Goal: Check status: Check status

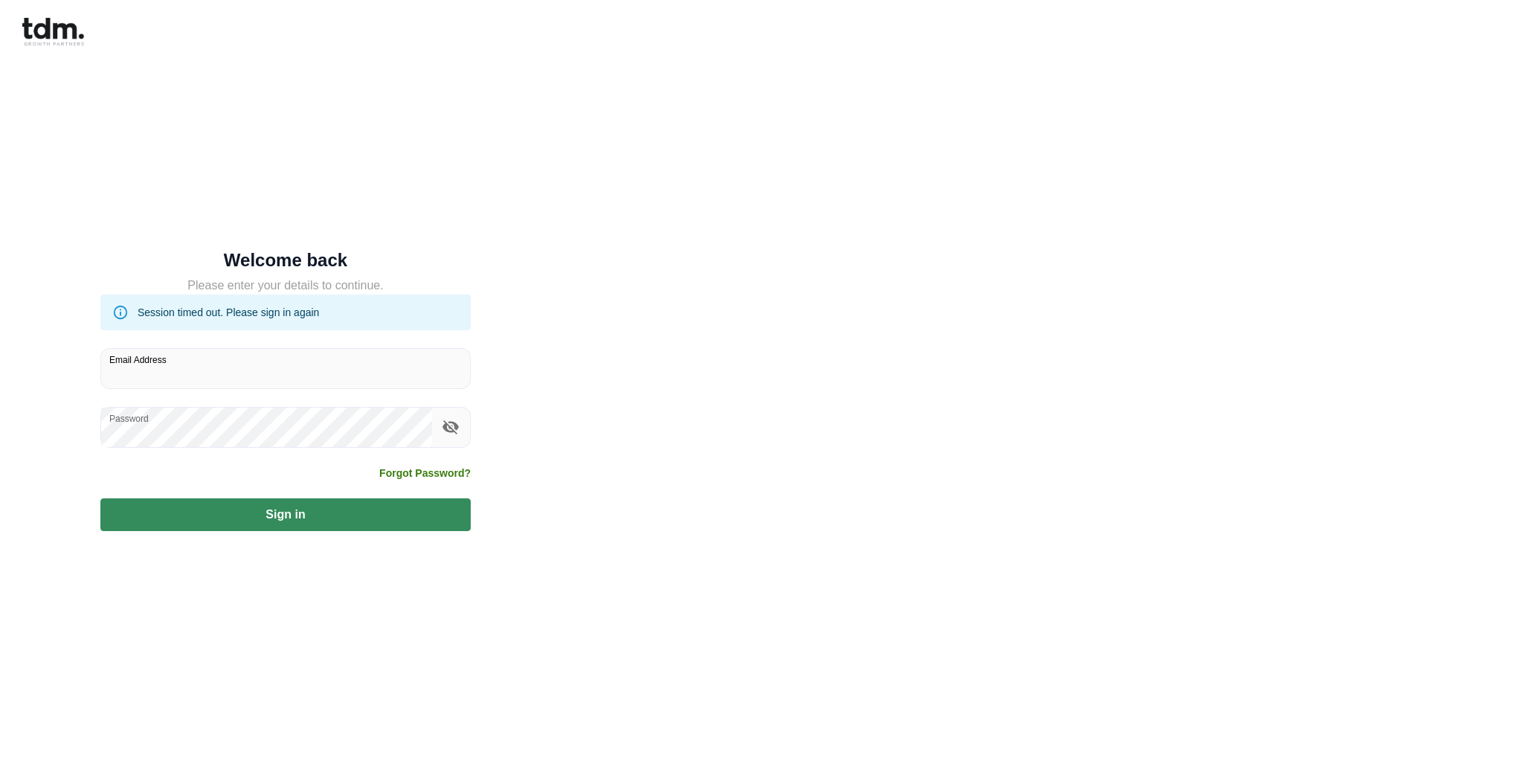
type input "**********"
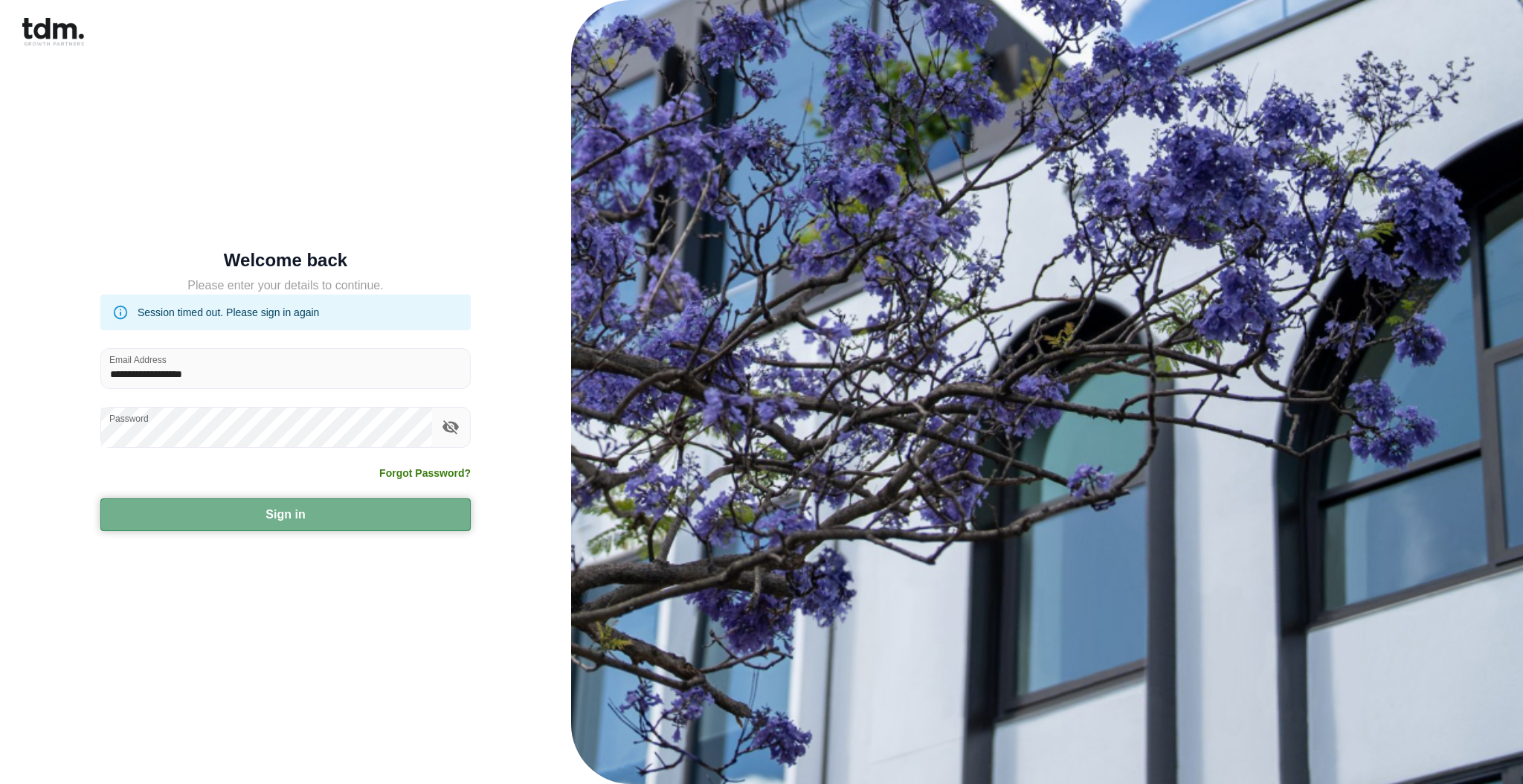
click at [284, 521] on button "Sign in" at bounding box center [285, 515] width 370 height 33
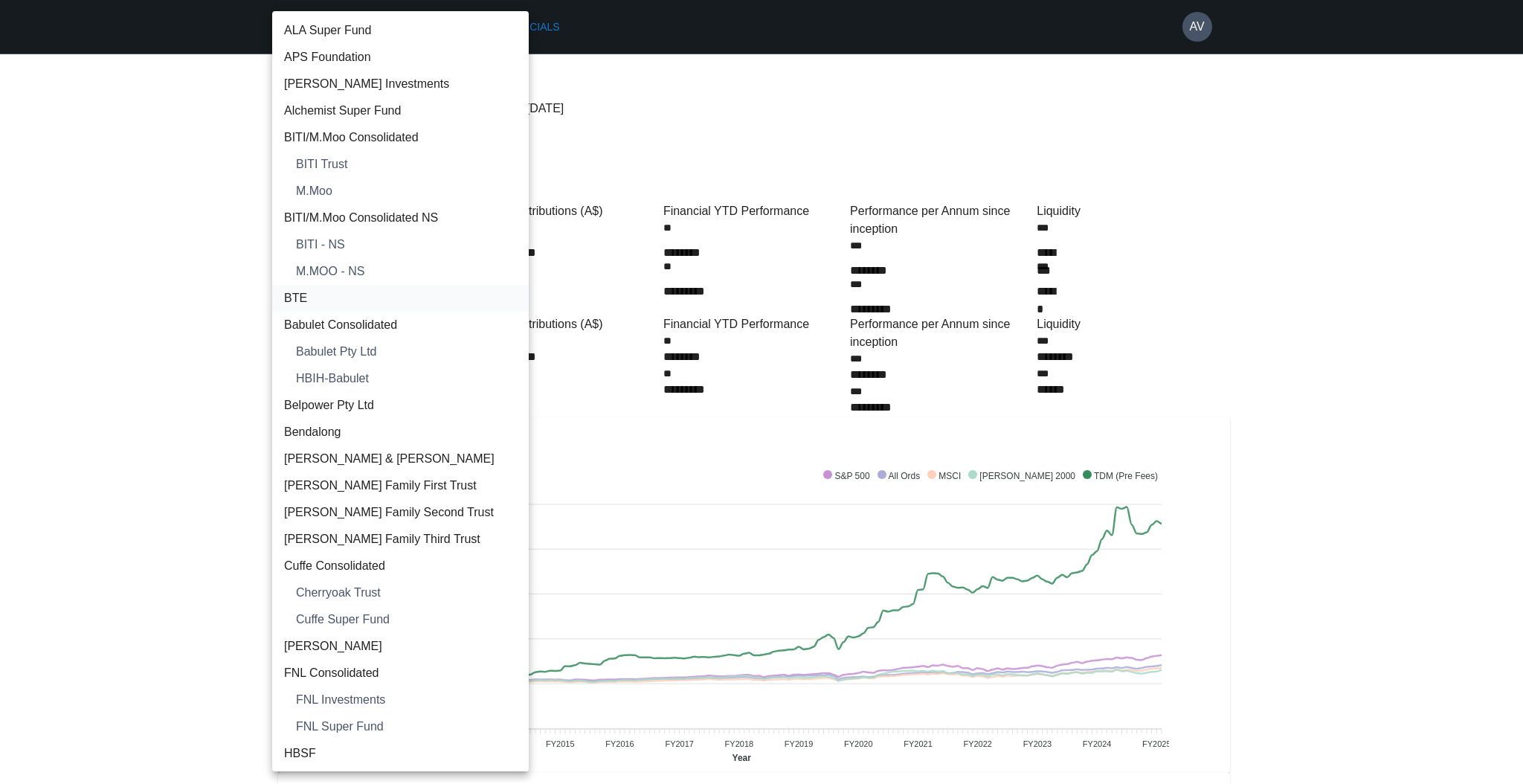
click at [338, 302] on span "BTE" at bounding box center [400, 298] width 233 height 18
type input "**********"
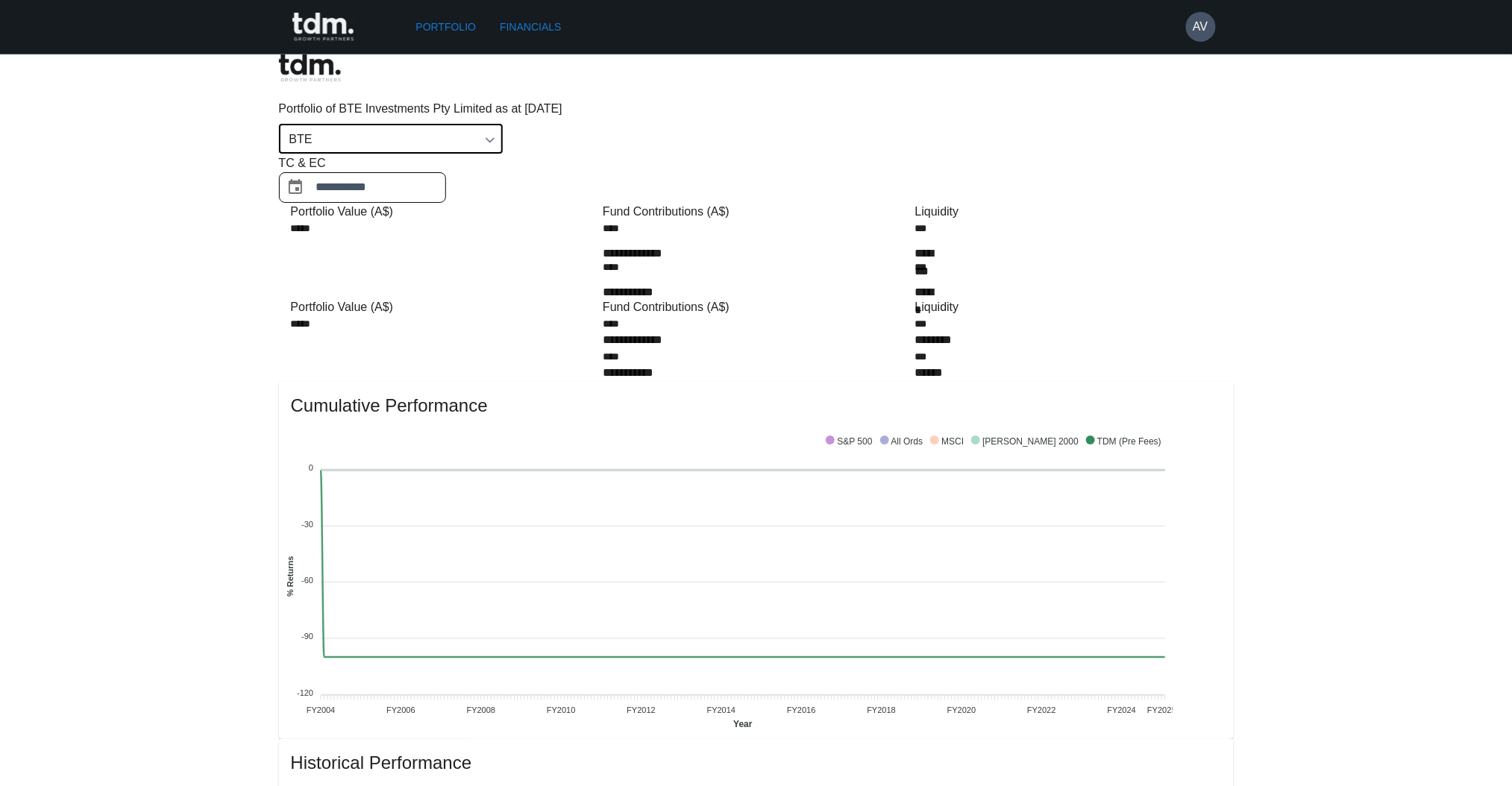
click at [446, 172] on input "**********" at bounding box center [381, 187] width 129 height 31
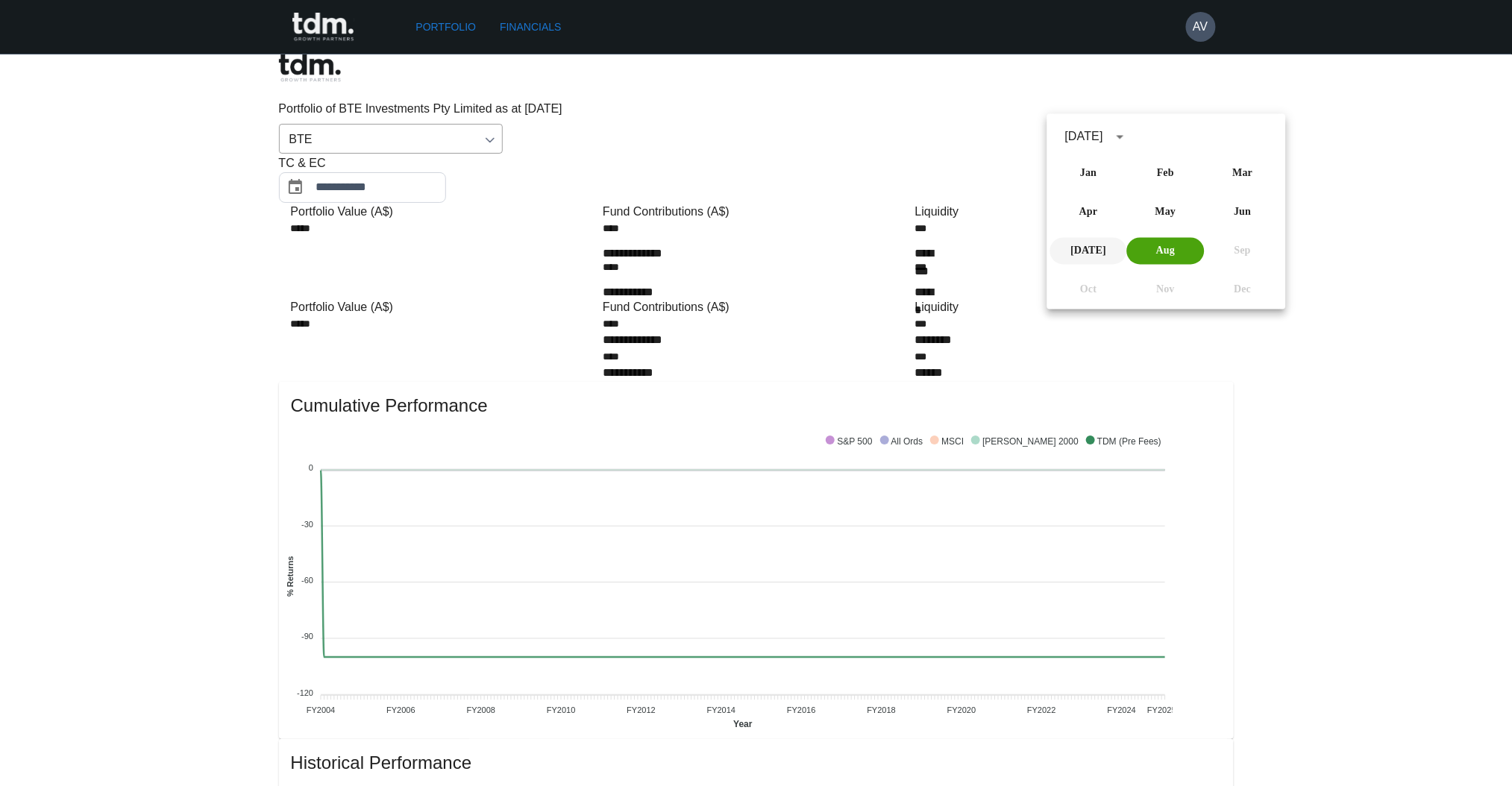
click at [1079, 249] on button "[DATE]" at bounding box center [1089, 251] width 77 height 27
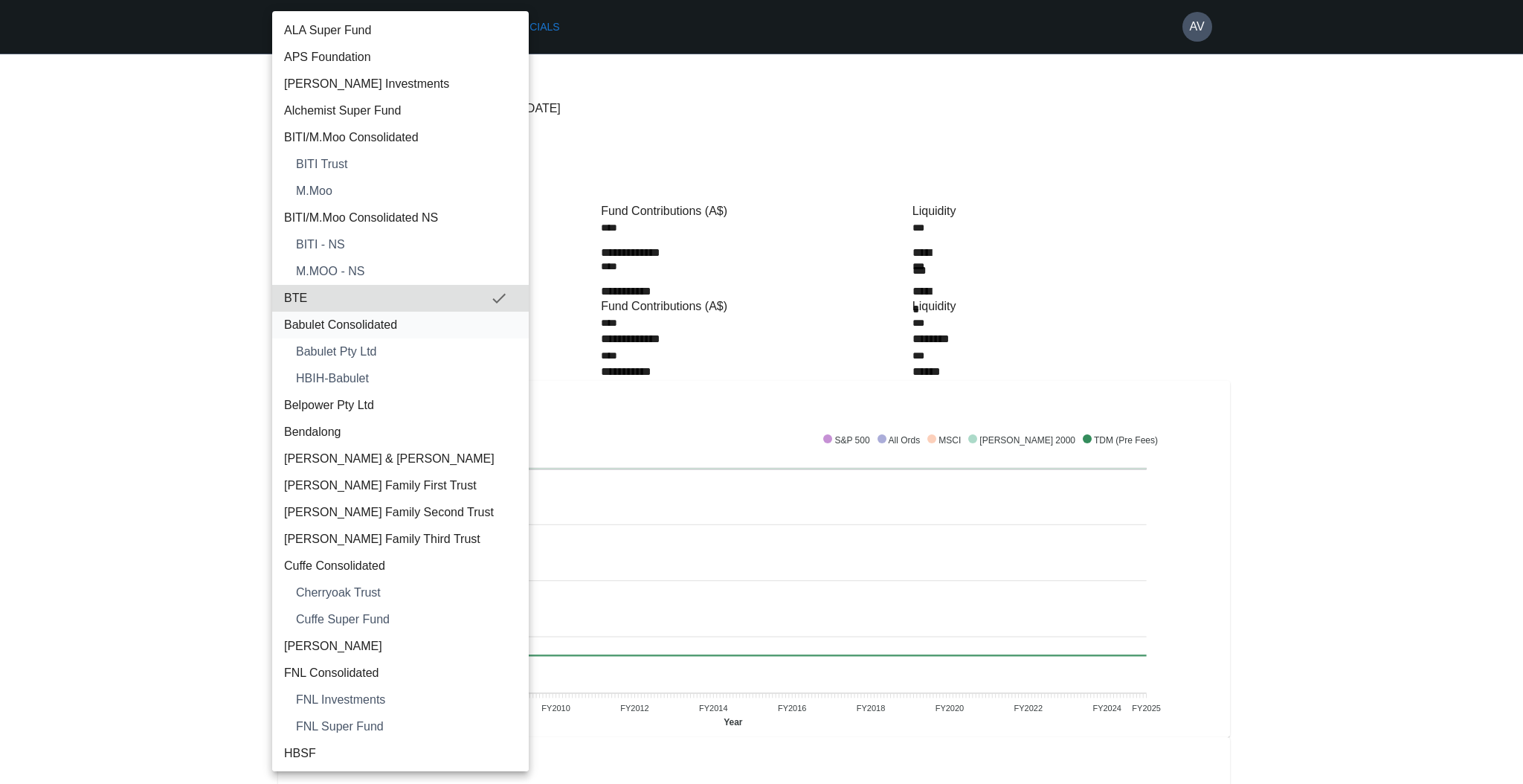
click at [379, 329] on span "Babulet Consolidated" at bounding box center [400, 324] width 233 height 18
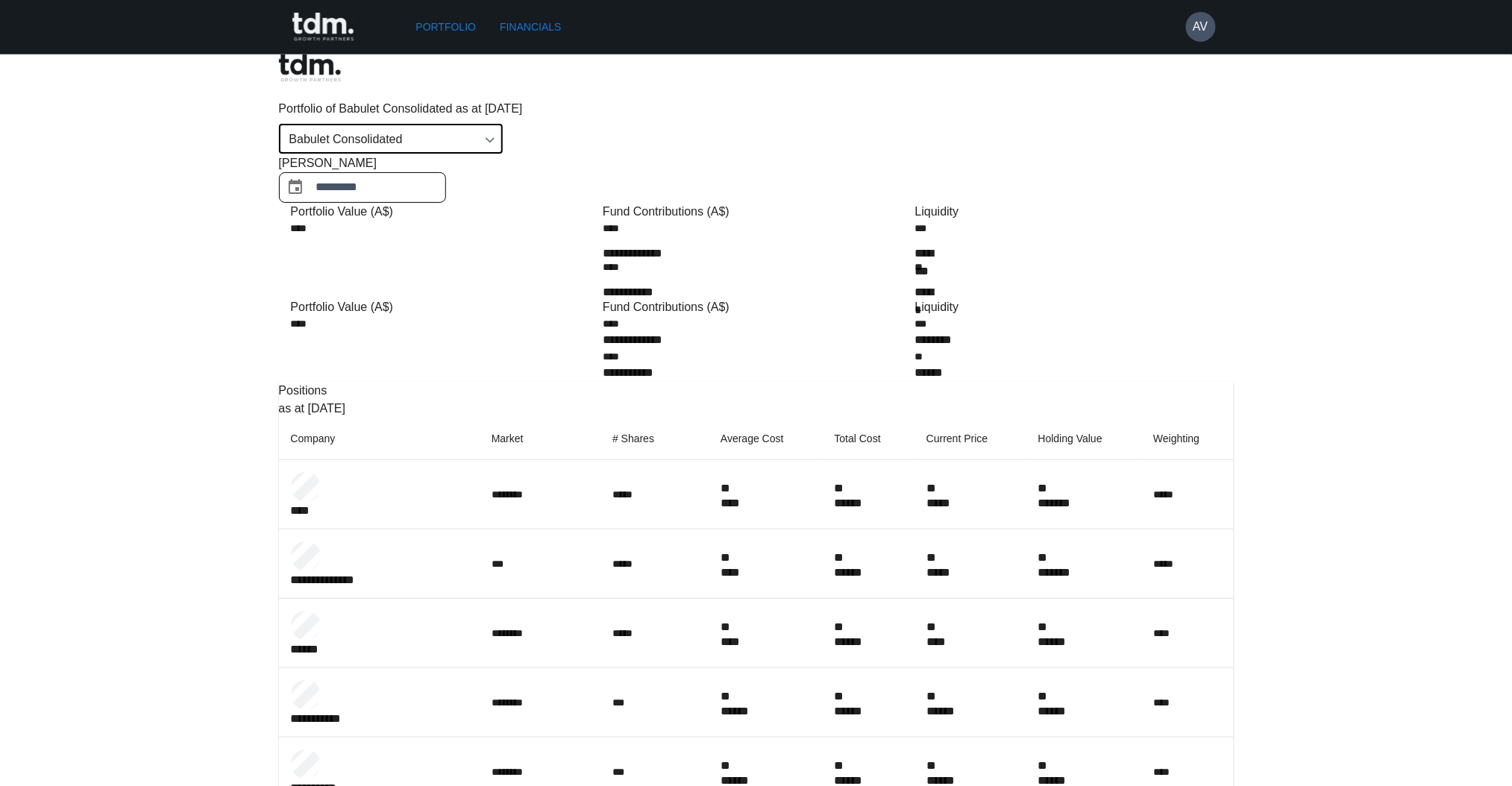
click at [446, 172] on input "*********" at bounding box center [381, 187] width 129 height 31
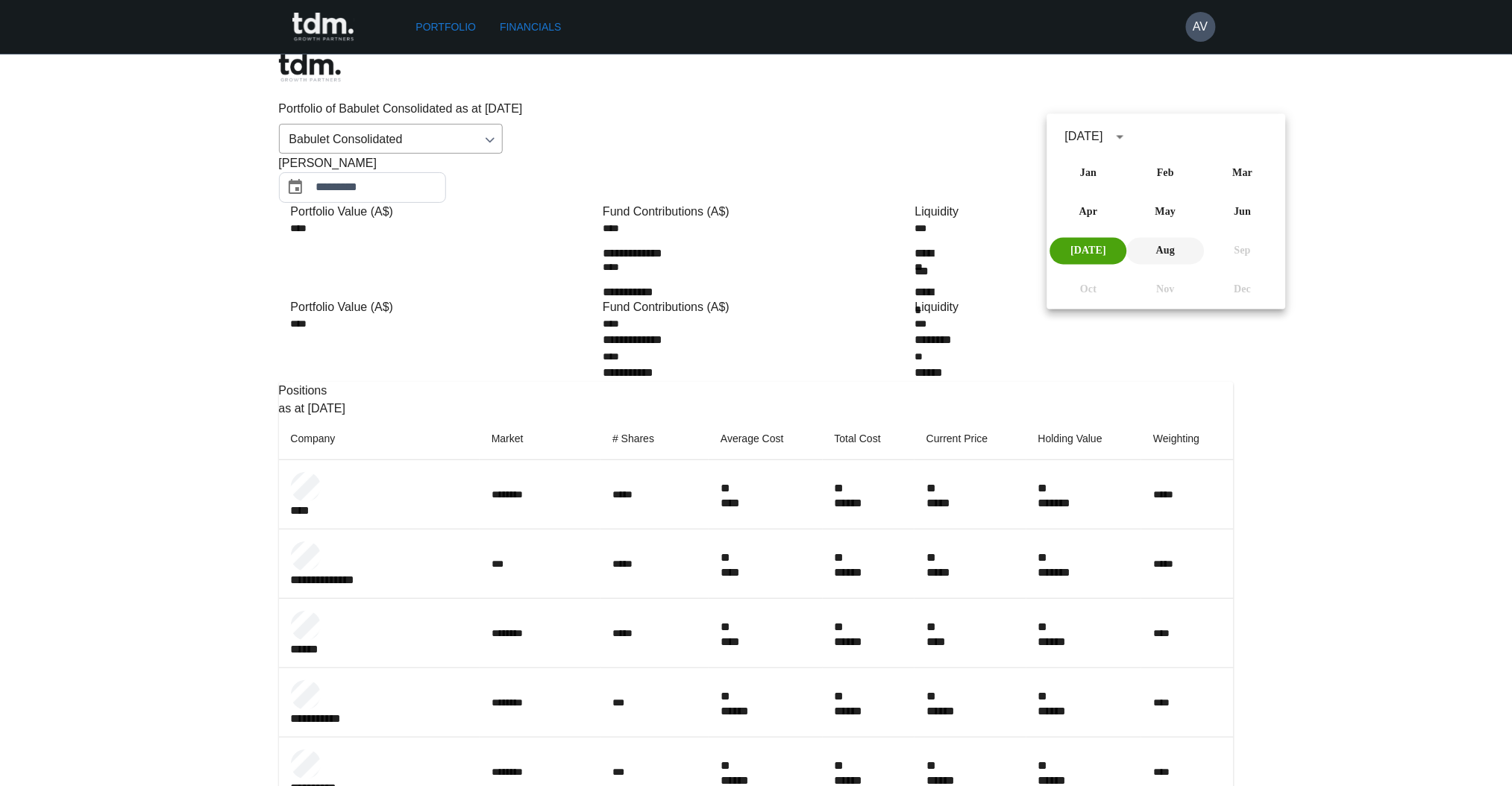
drag, startPoint x: 1164, startPoint y: 244, endPoint x: 1262, endPoint y: 255, distance: 98.6
click at [1165, 244] on button "Aug" at bounding box center [1165, 251] width 77 height 27
type input "**********"
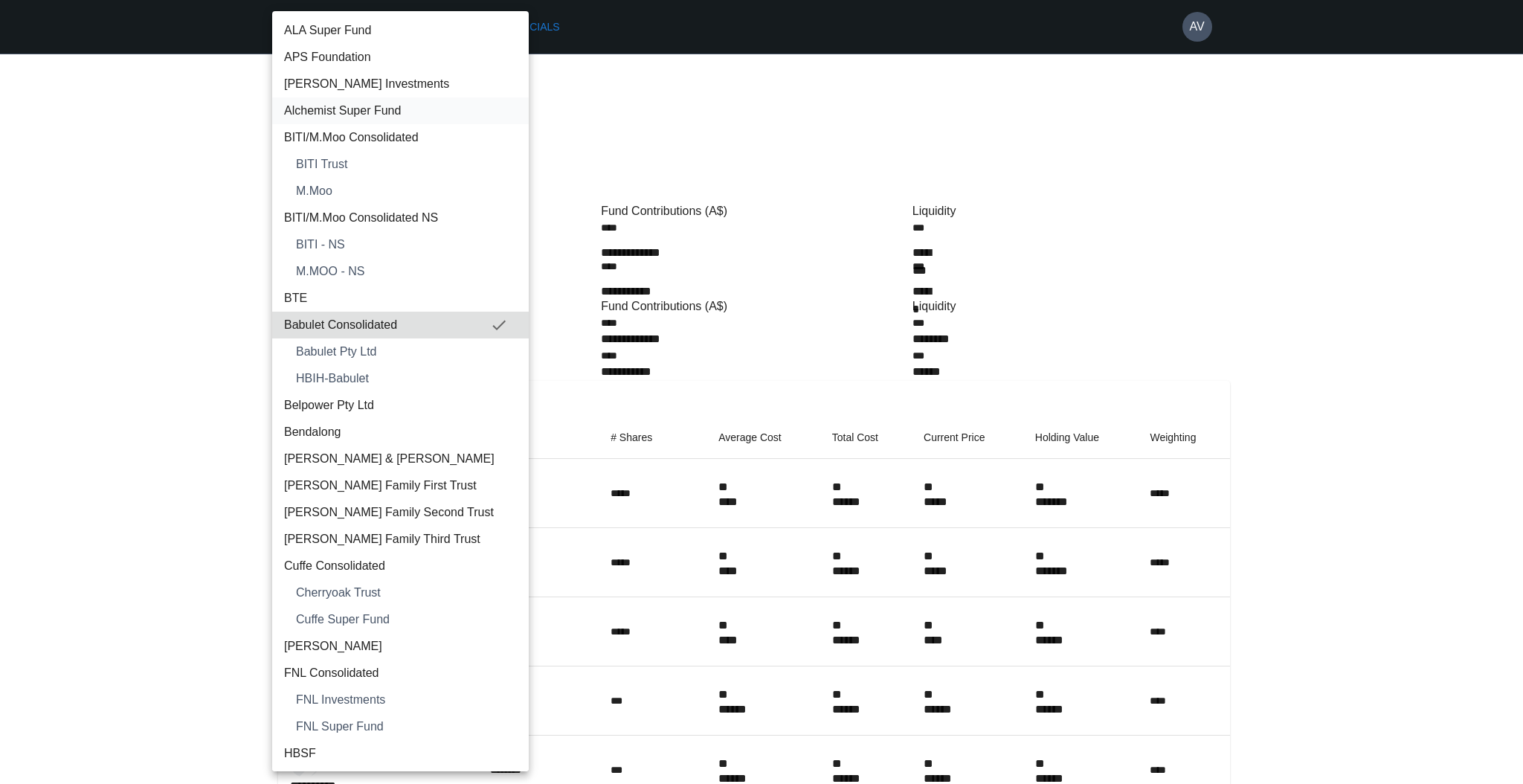
scroll to position [602, 0]
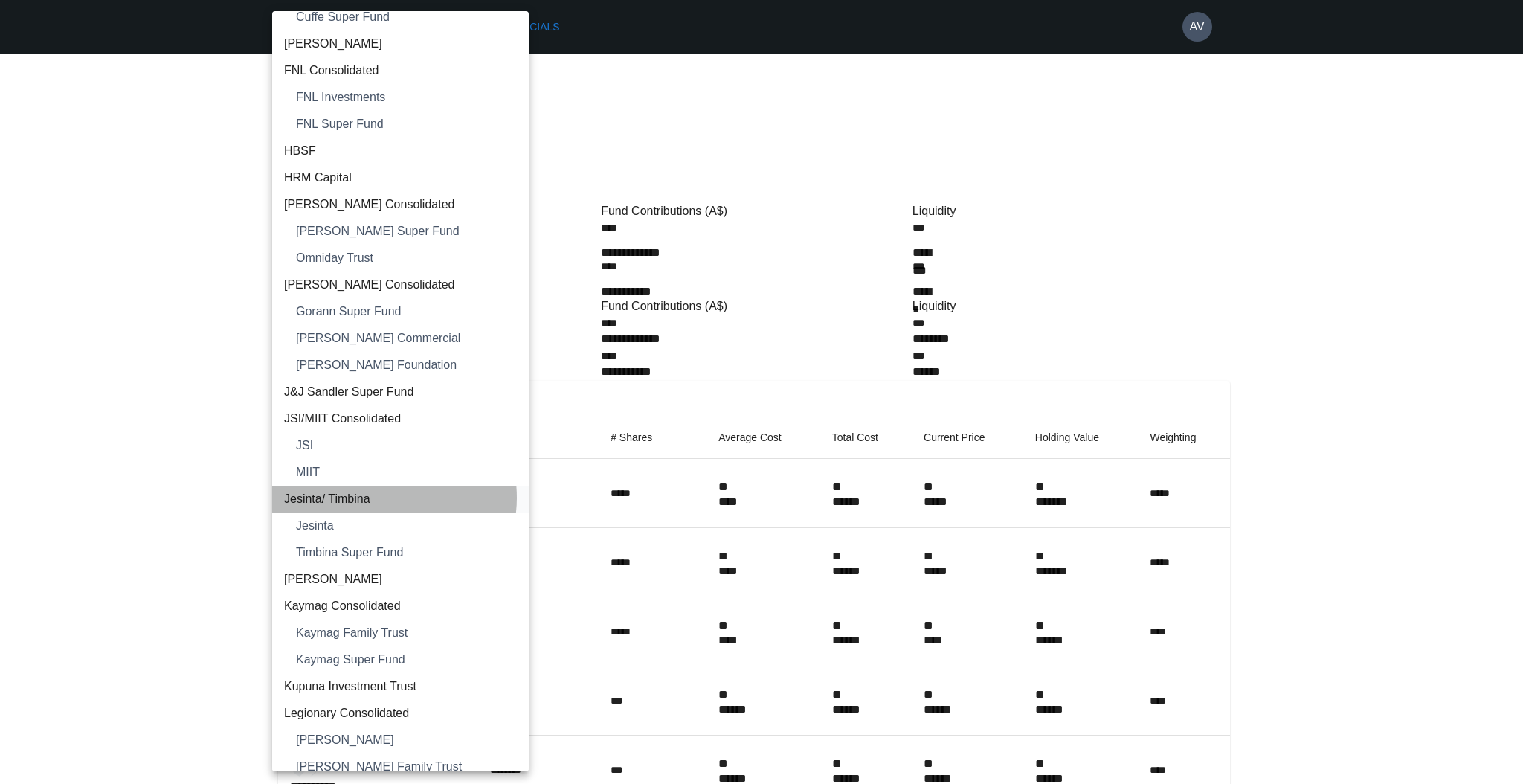
click at [380, 496] on span "Jesinta/ Timbina" at bounding box center [400, 499] width 233 height 18
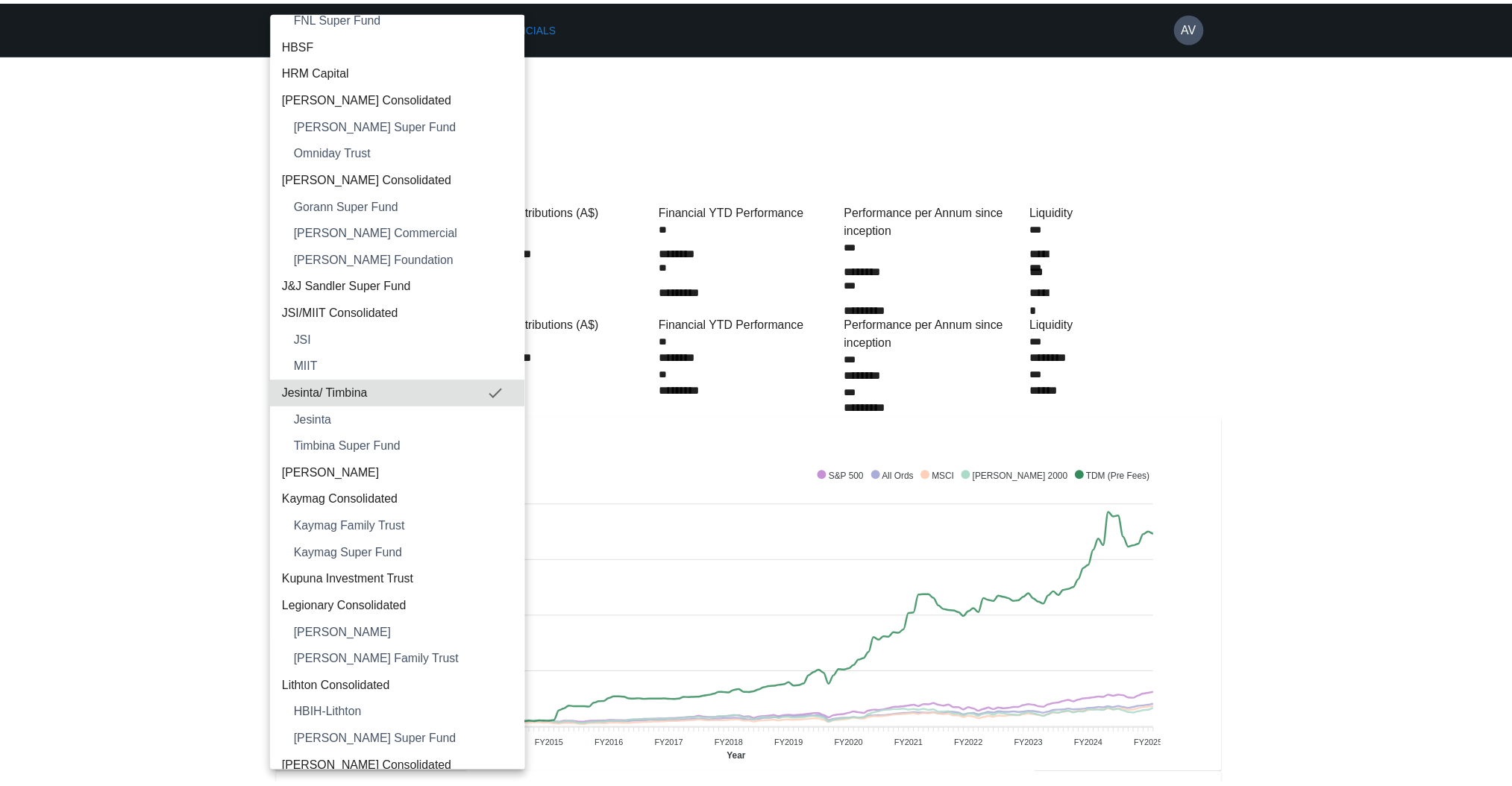
scroll to position [1463, 0]
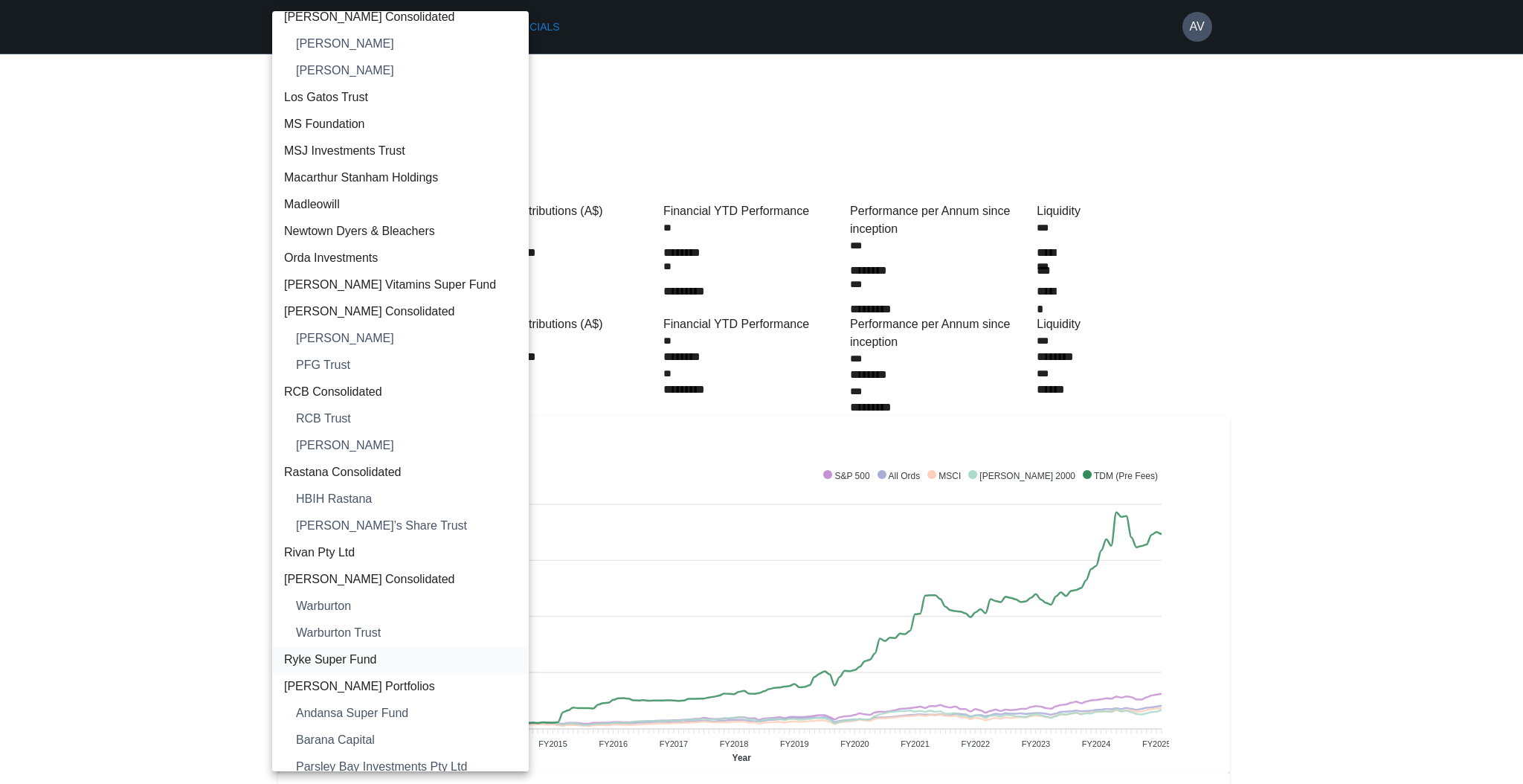
click at [354, 665] on span "Ryke Super Fund" at bounding box center [400, 659] width 233 height 18
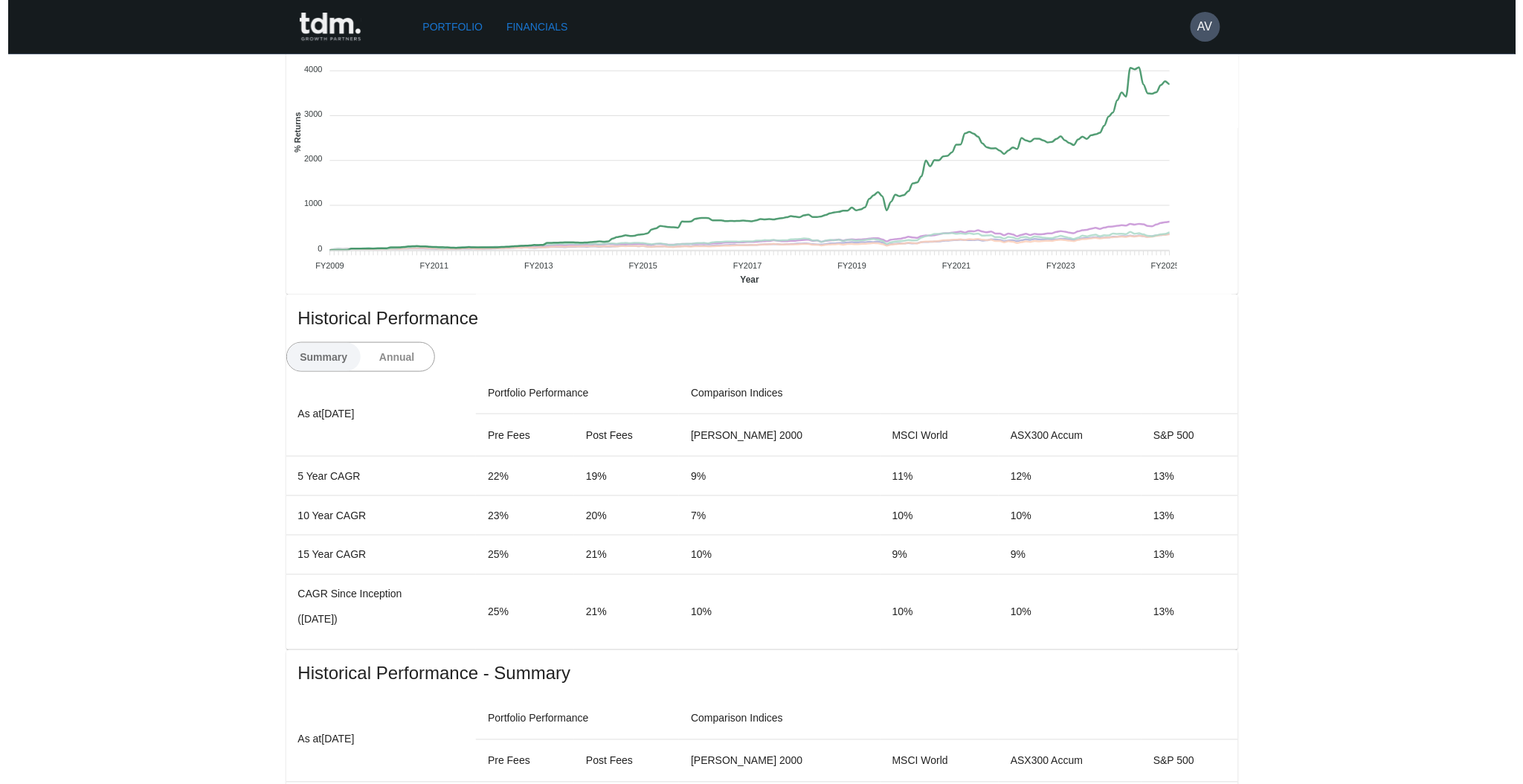
scroll to position [0, 0]
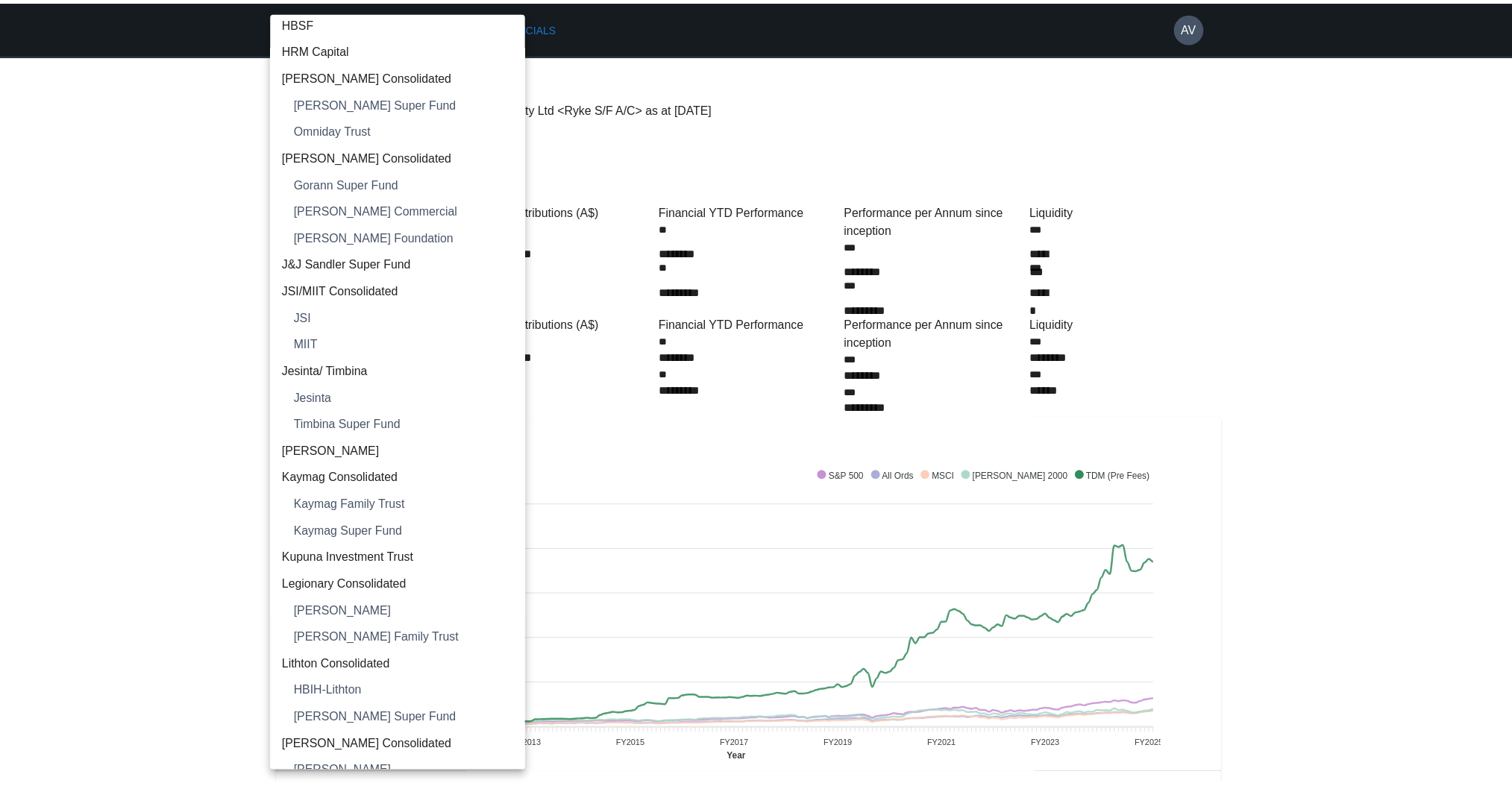
scroll to position [434, 0]
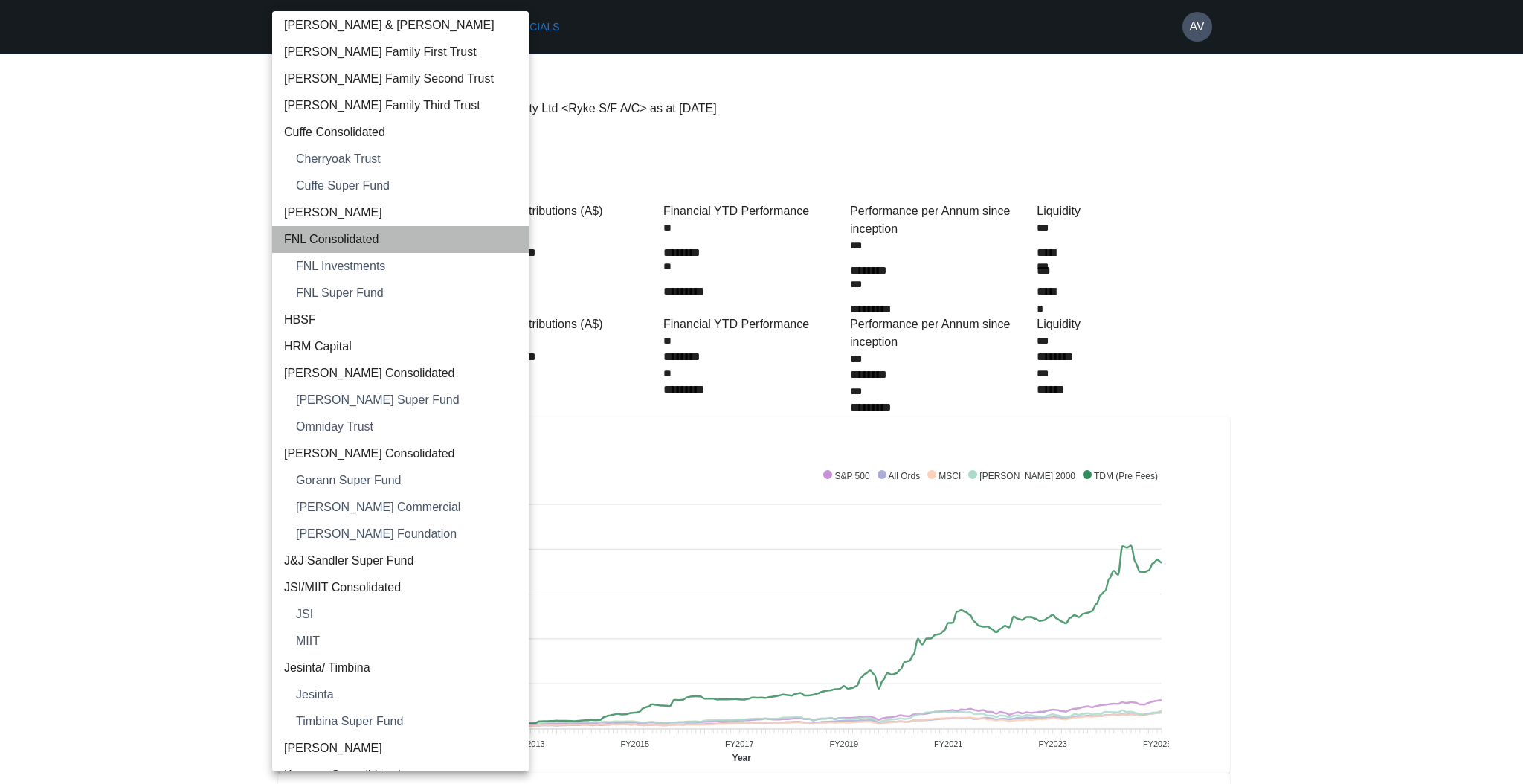
click at [409, 245] on span "FNL Consolidated" at bounding box center [400, 239] width 233 height 18
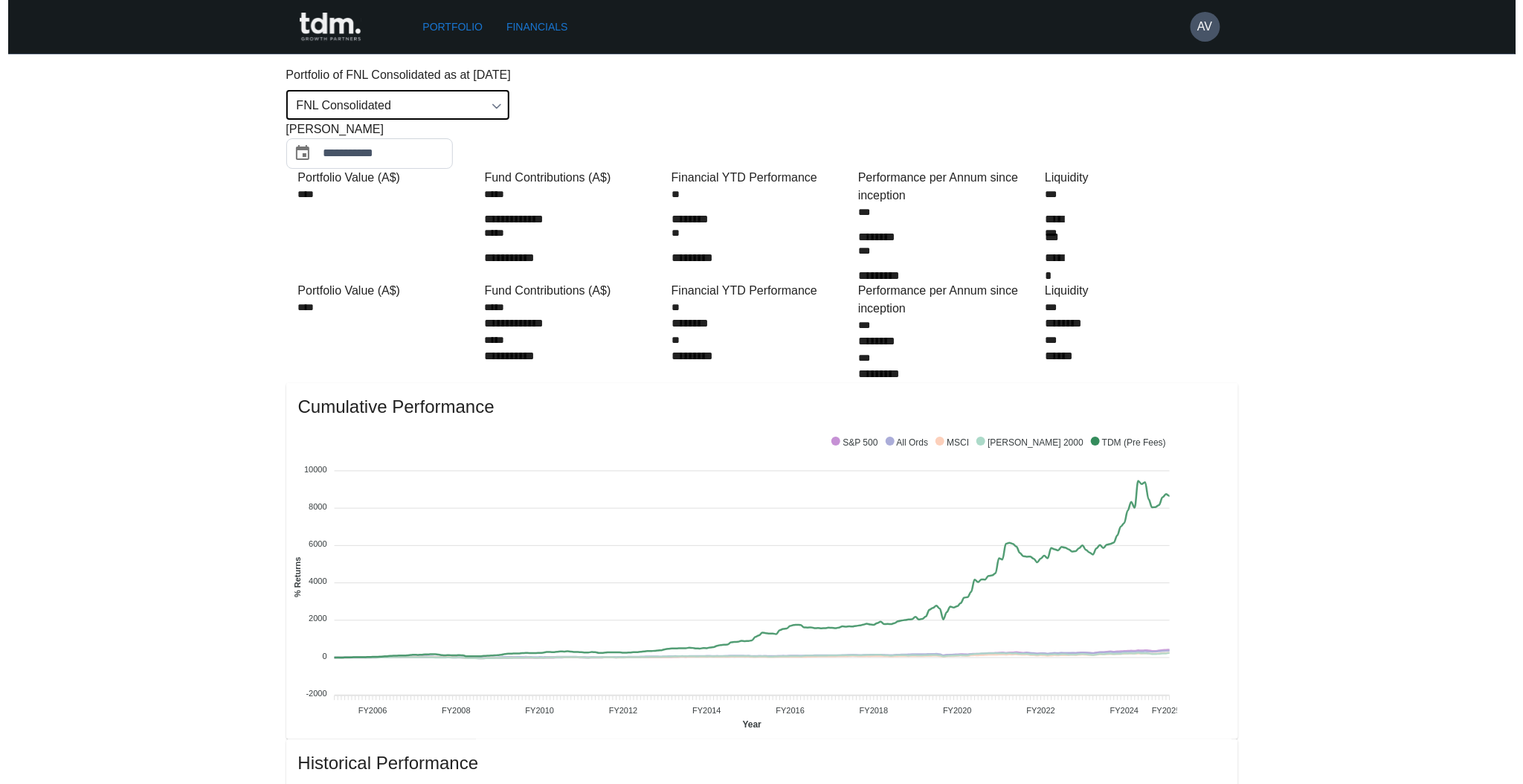
scroll to position [0, 0]
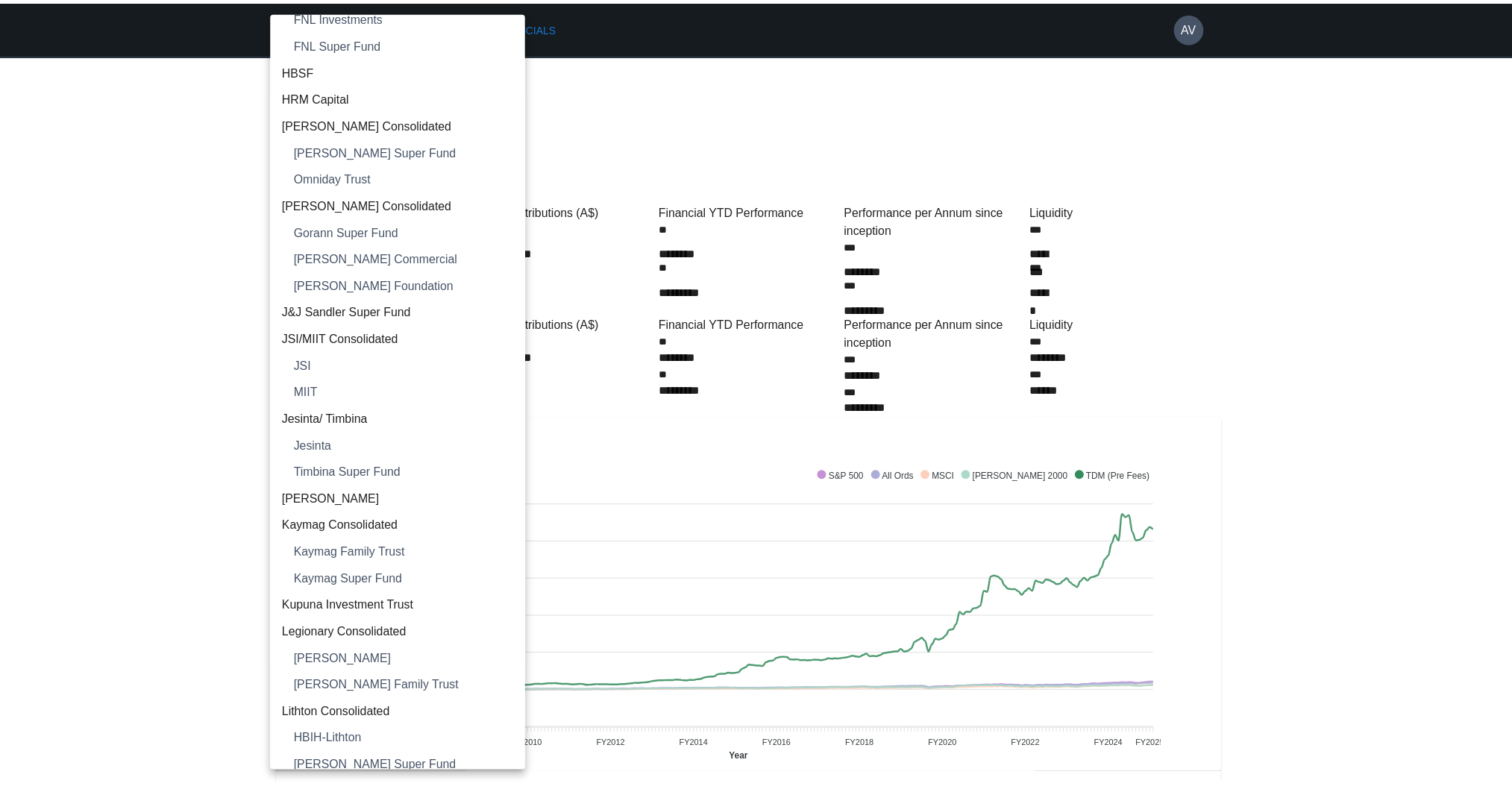
scroll to position [1195, 0]
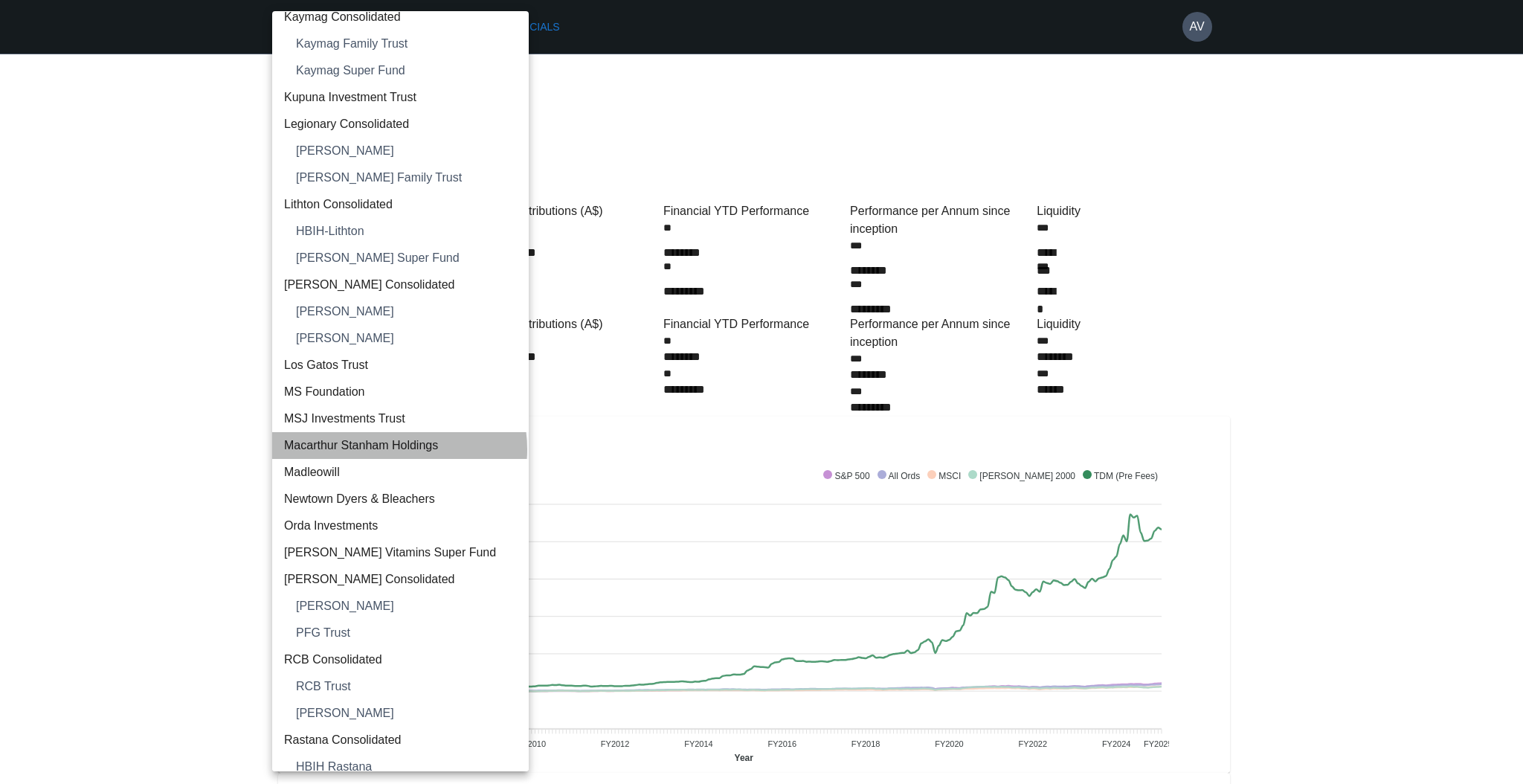
click at [398, 449] on span "Macarthur Stanham Holdings" at bounding box center [400, 445] width 233 height 18
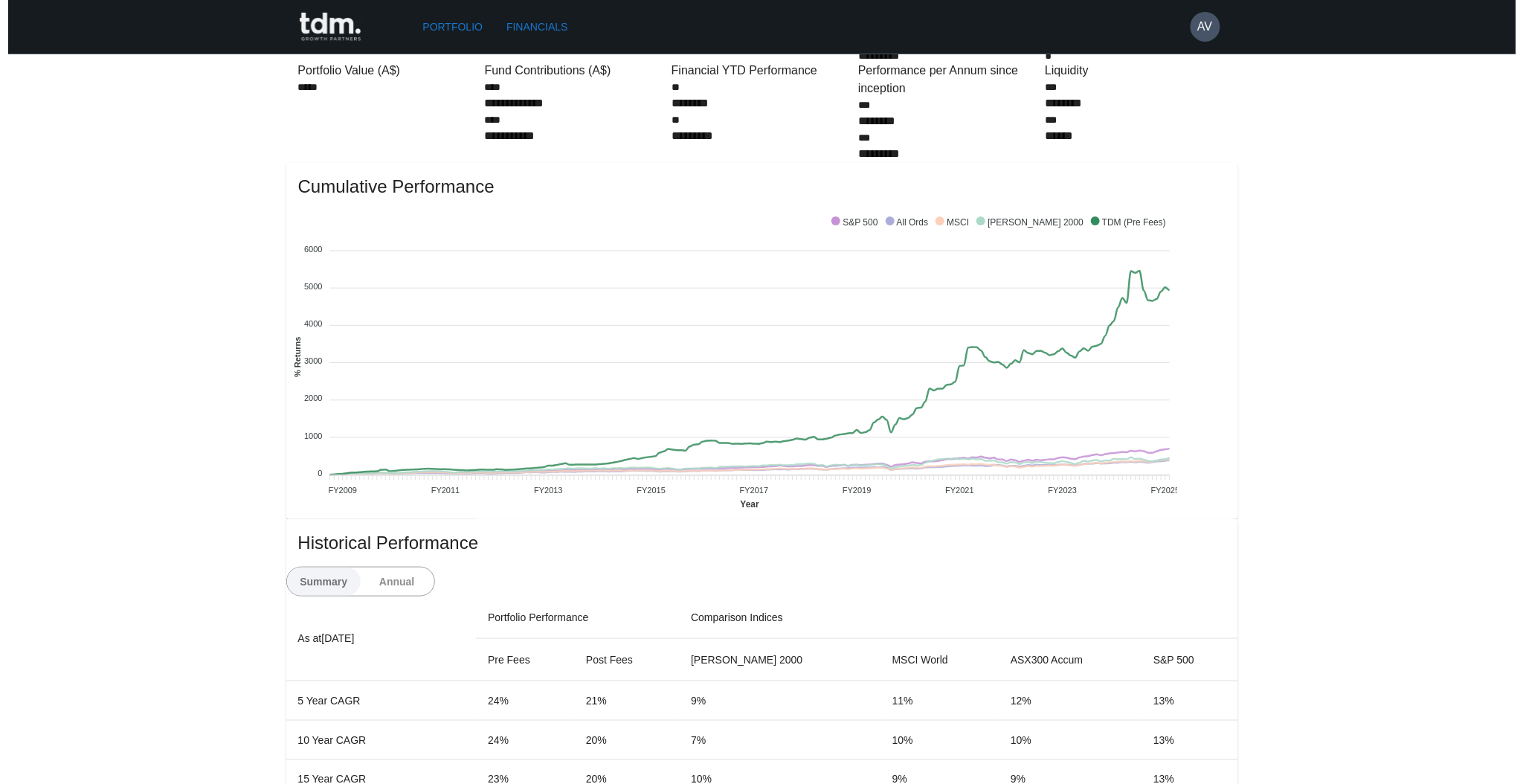
scroll to position [0, 0]
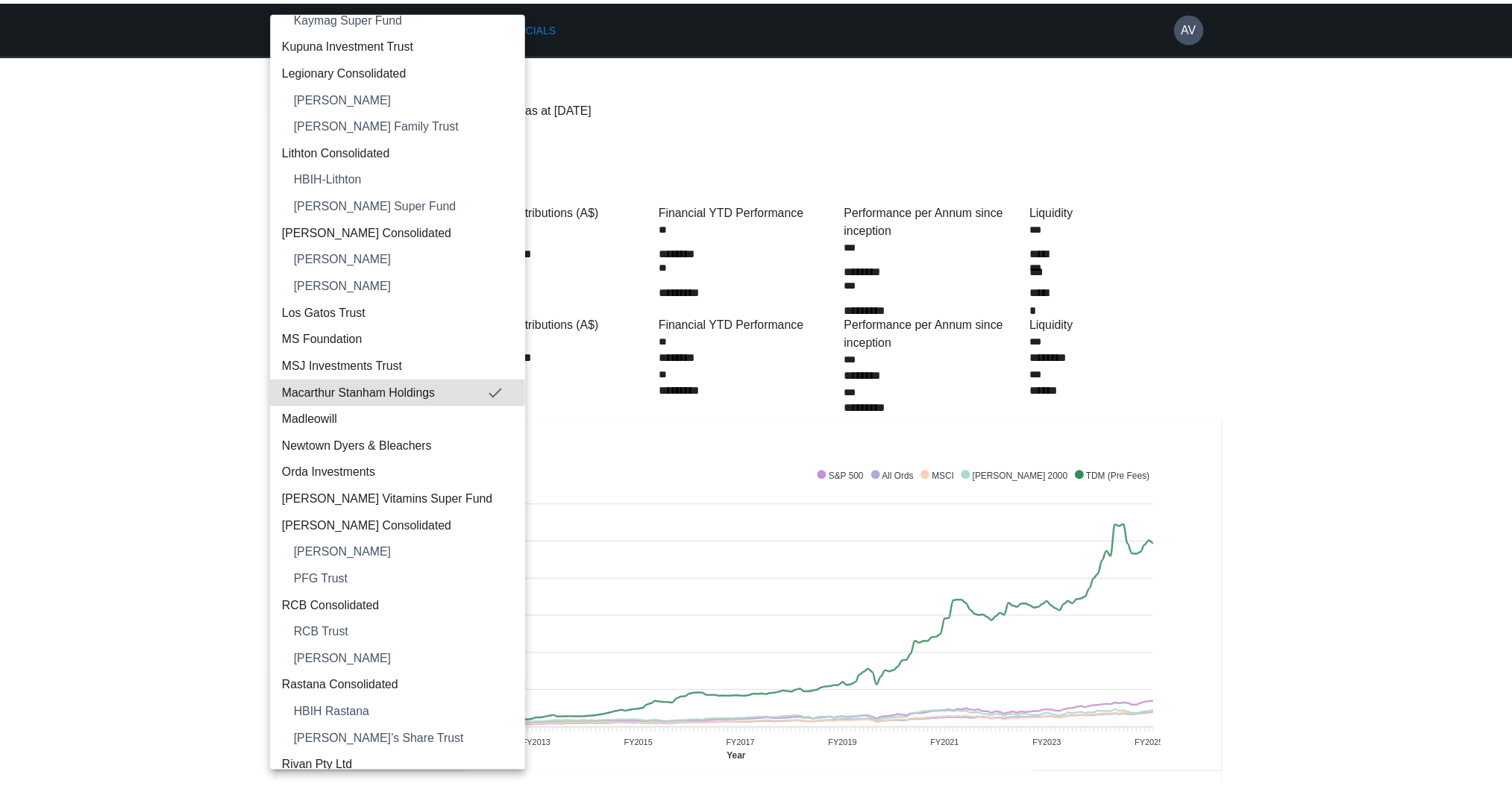
scroll to position [2027, 0]
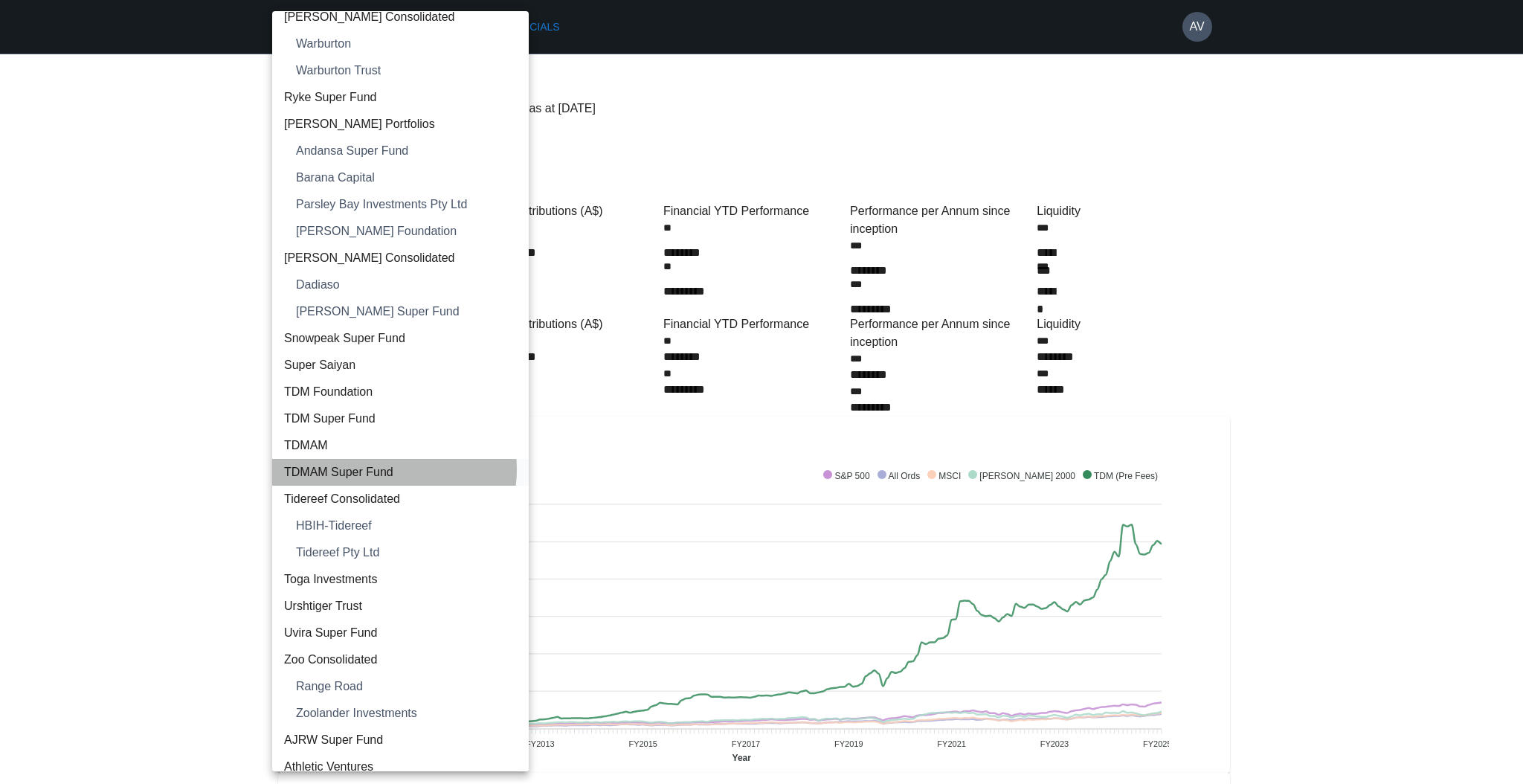
click at [378, 469] on span "TDMAM Super Fund" at bounding box center [400, 471] width 233 height 18
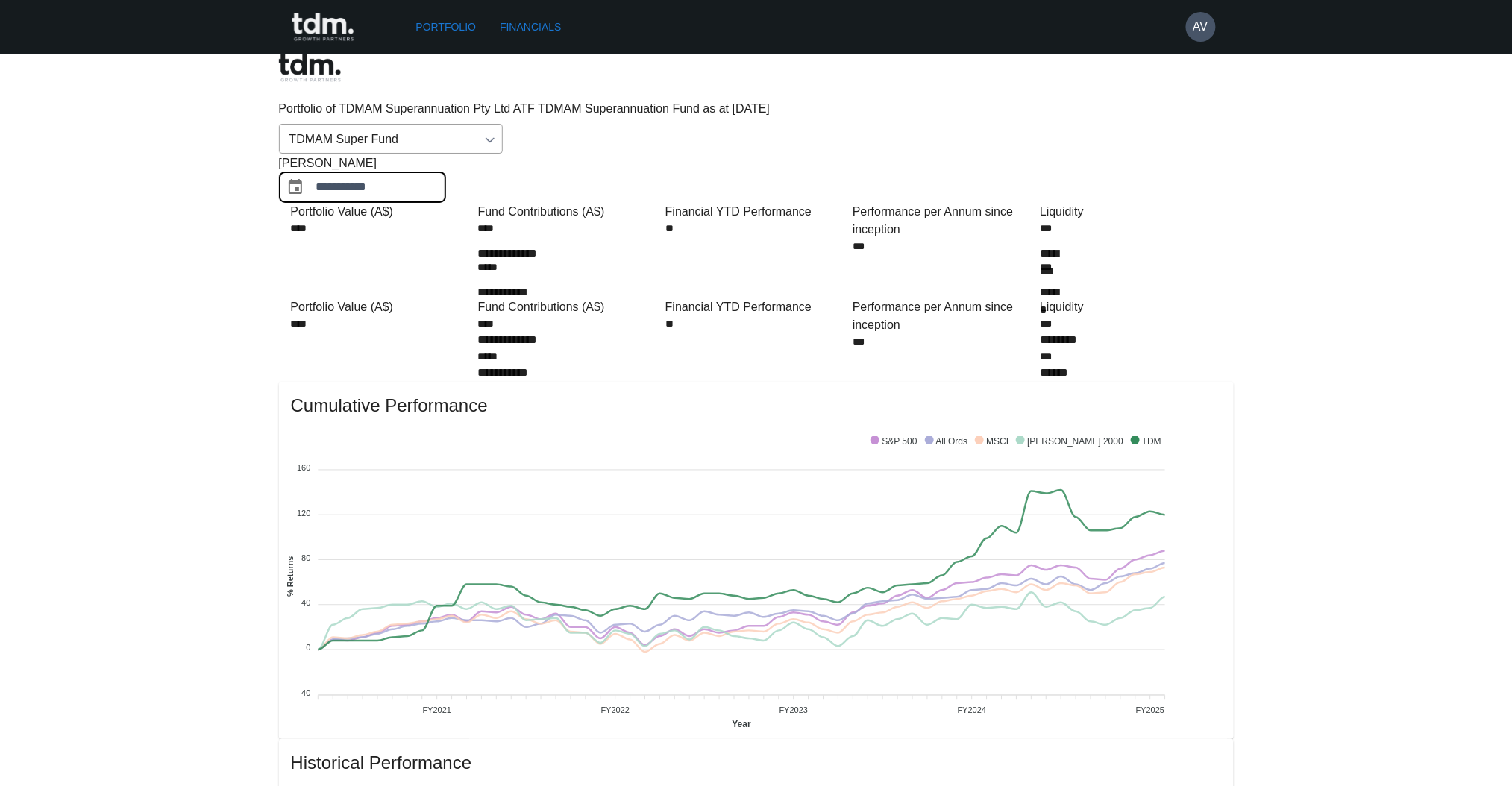
click at [446, 172] on input "**********" at bounding box center [381, 187] width 129 height 31
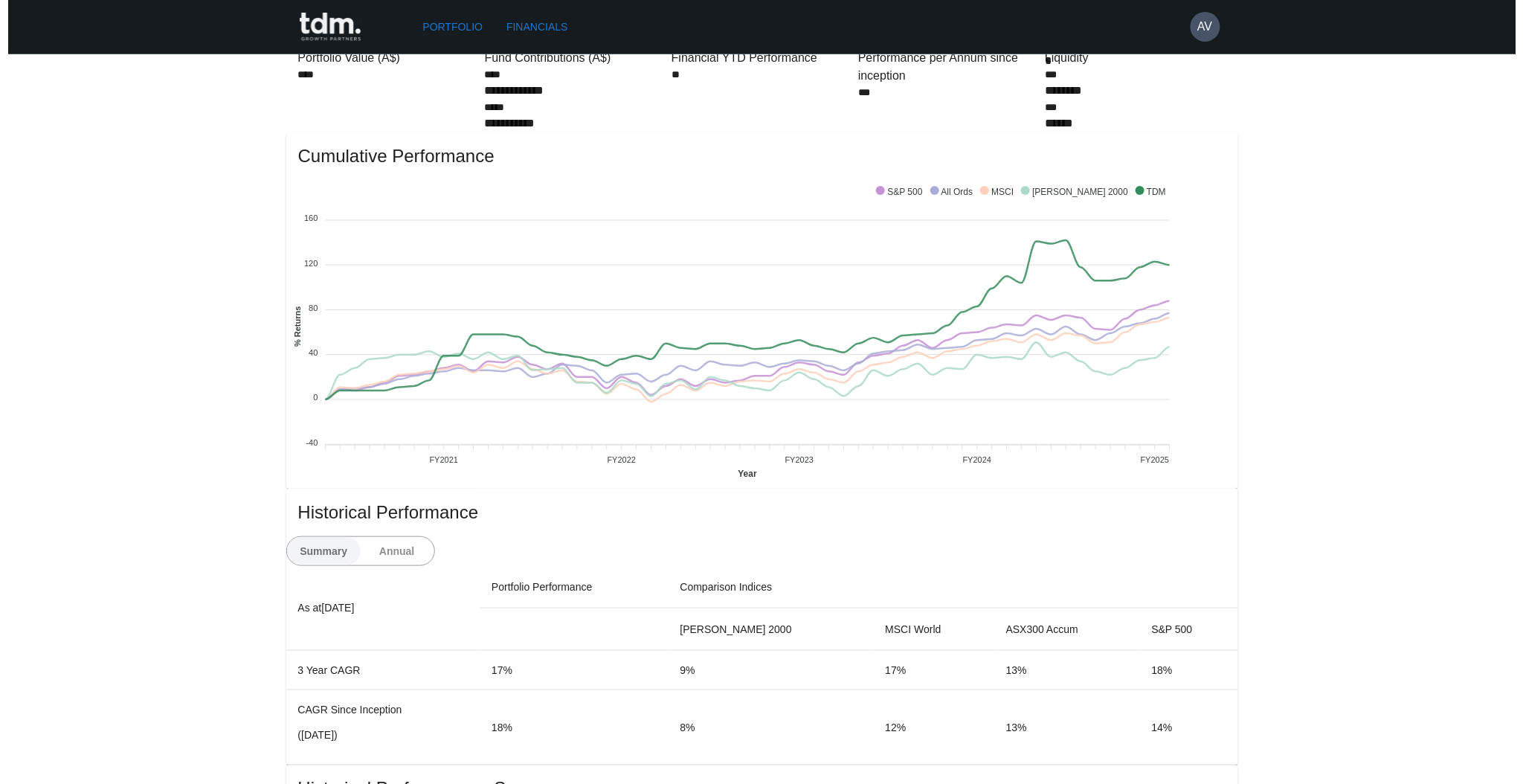
scroll to position [0, 0]
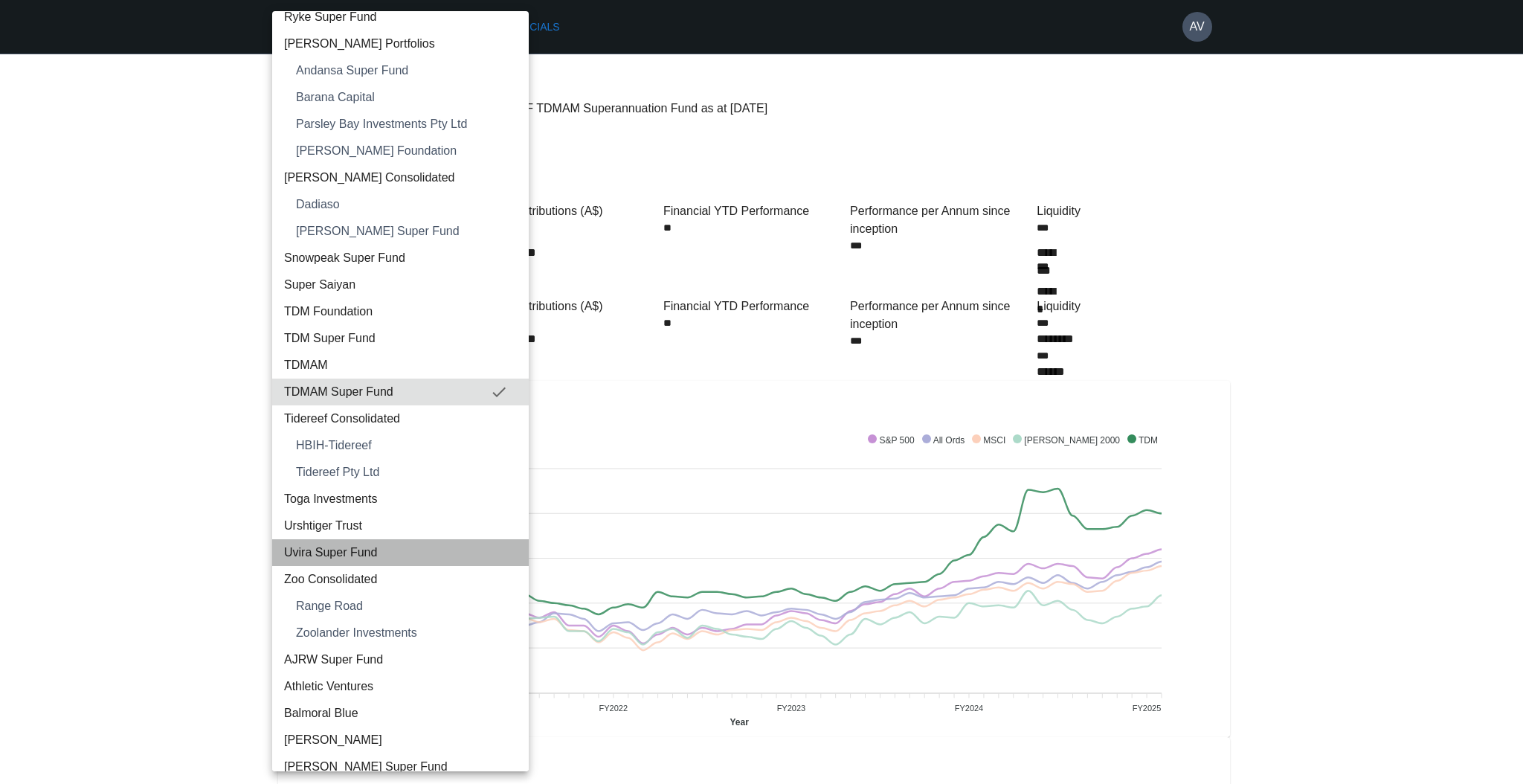
click at [414, 554] on span "Uvira Super Fund" at bounding box center [400, 552] width 233 height 18
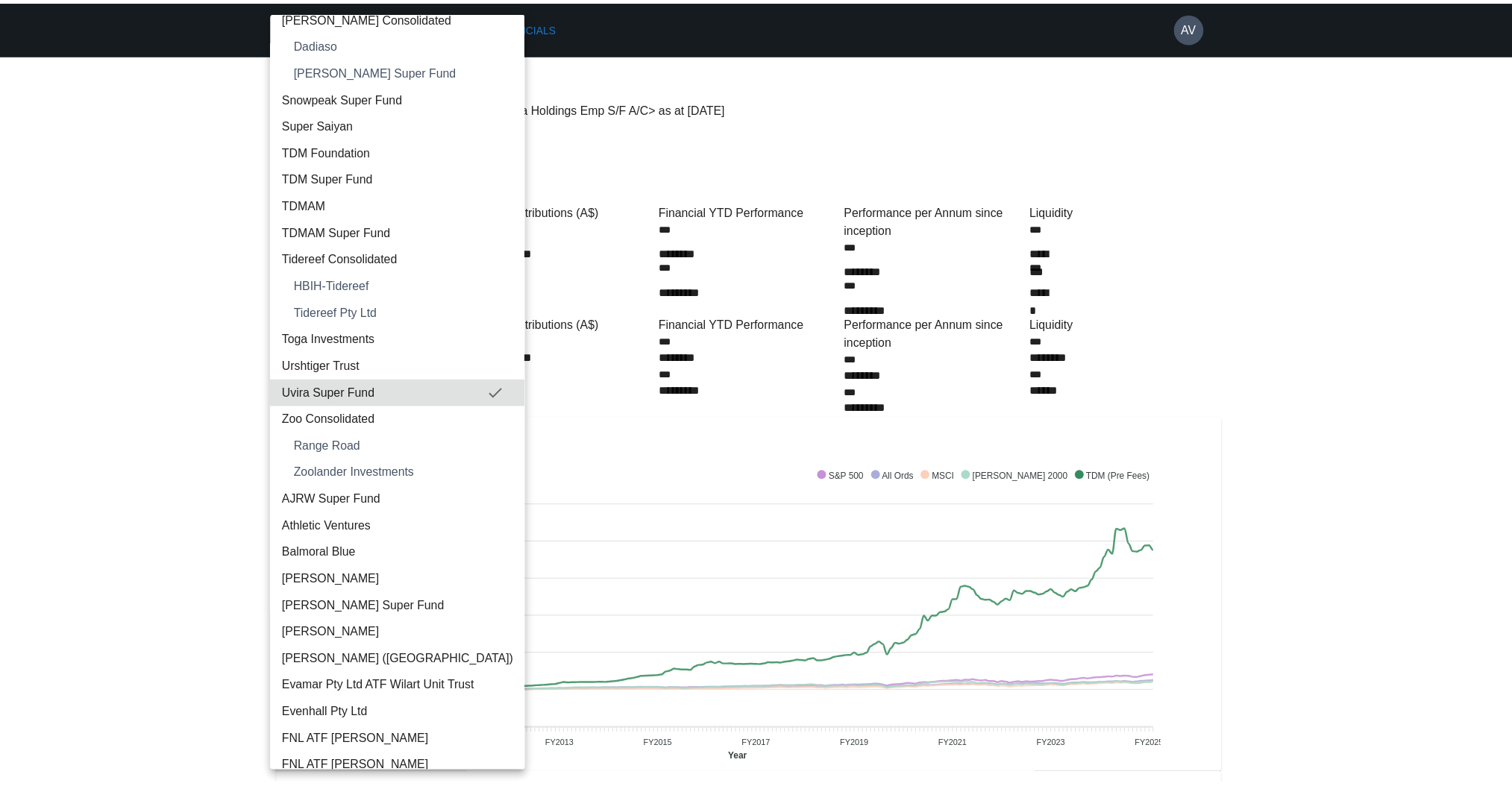
scroll to position [1731, 0]
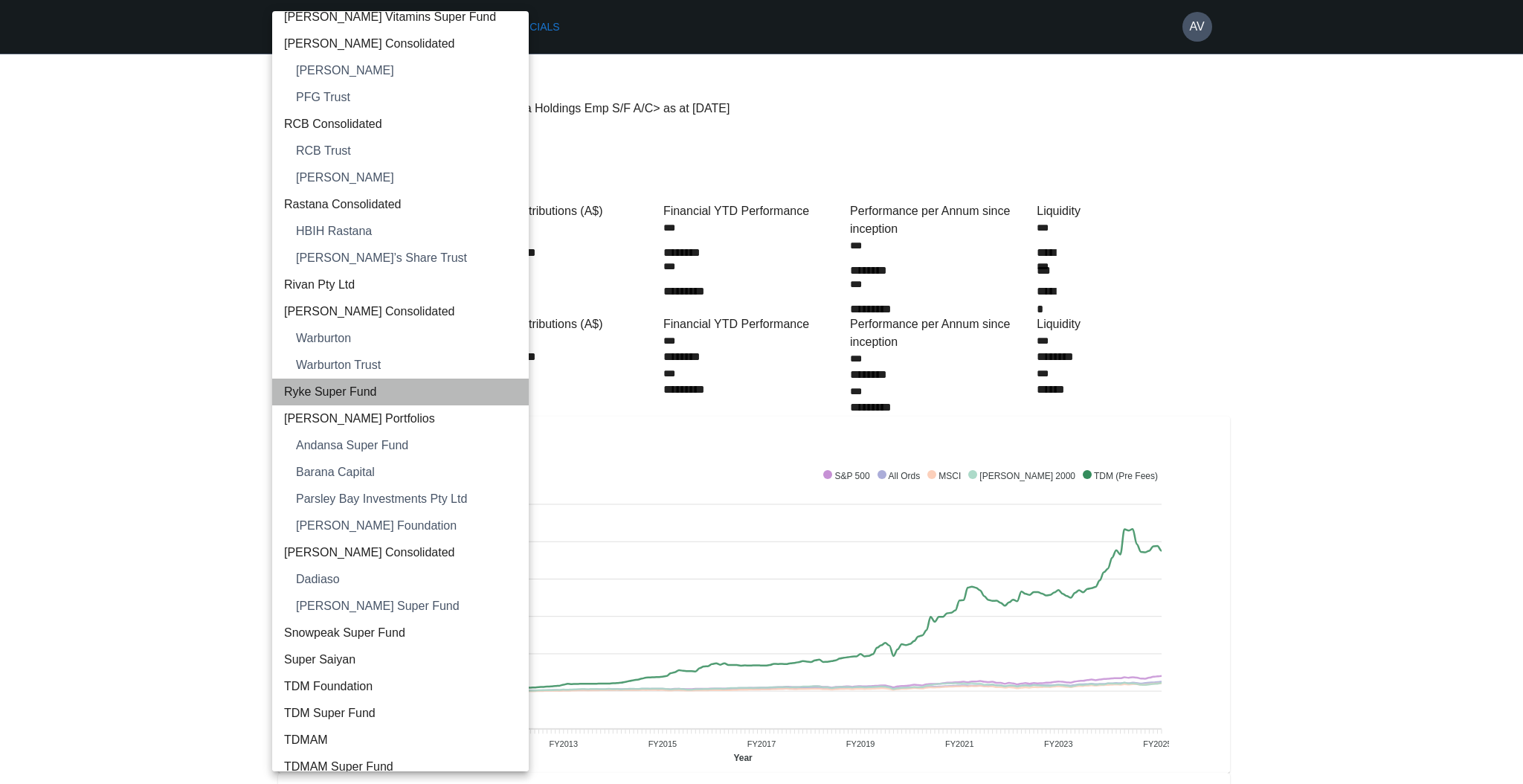
click at [415, 401] on li "Ryke Super Fund" at bounding box center [400, 392] width 257 height 27
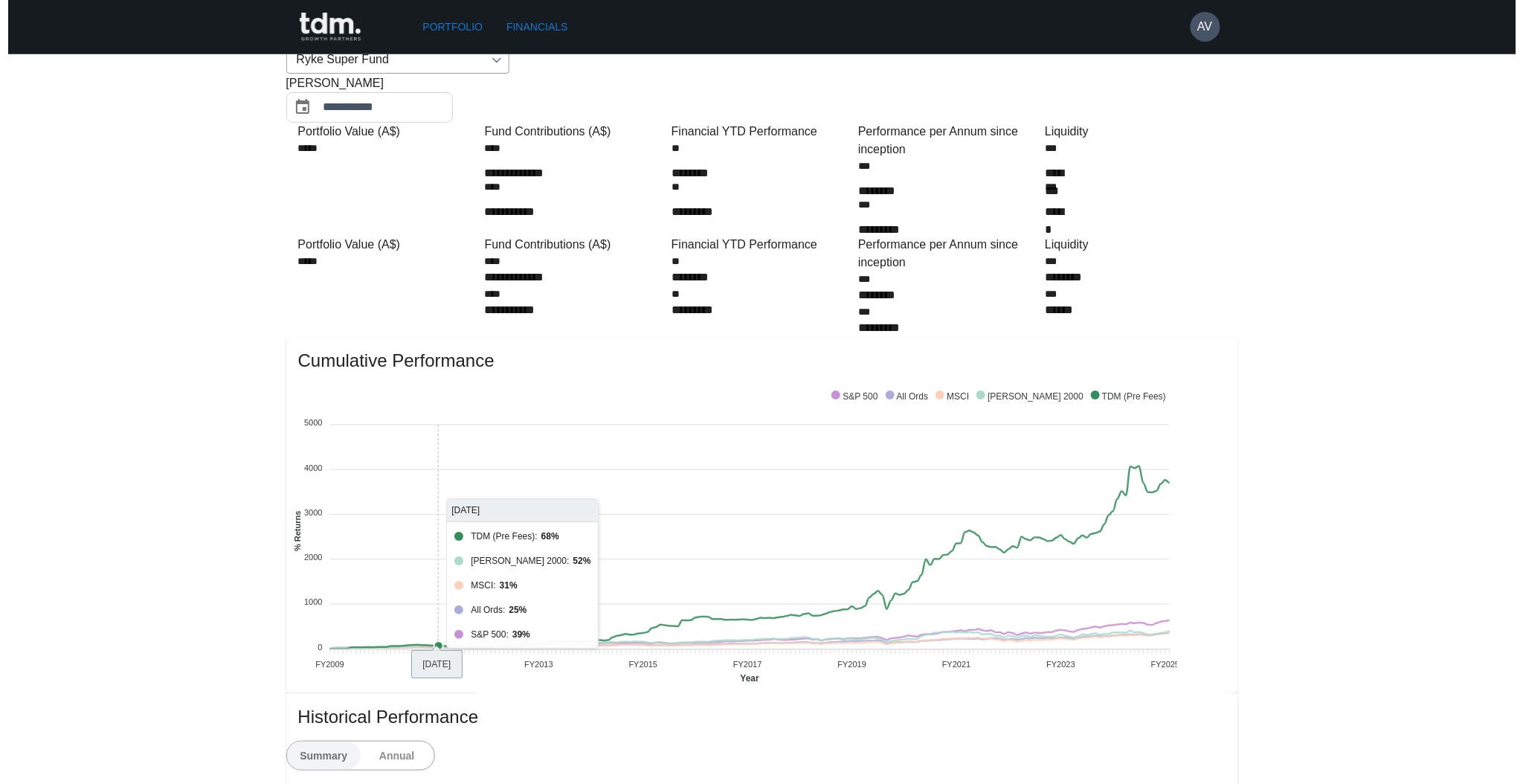
scroll to position [0, 0]
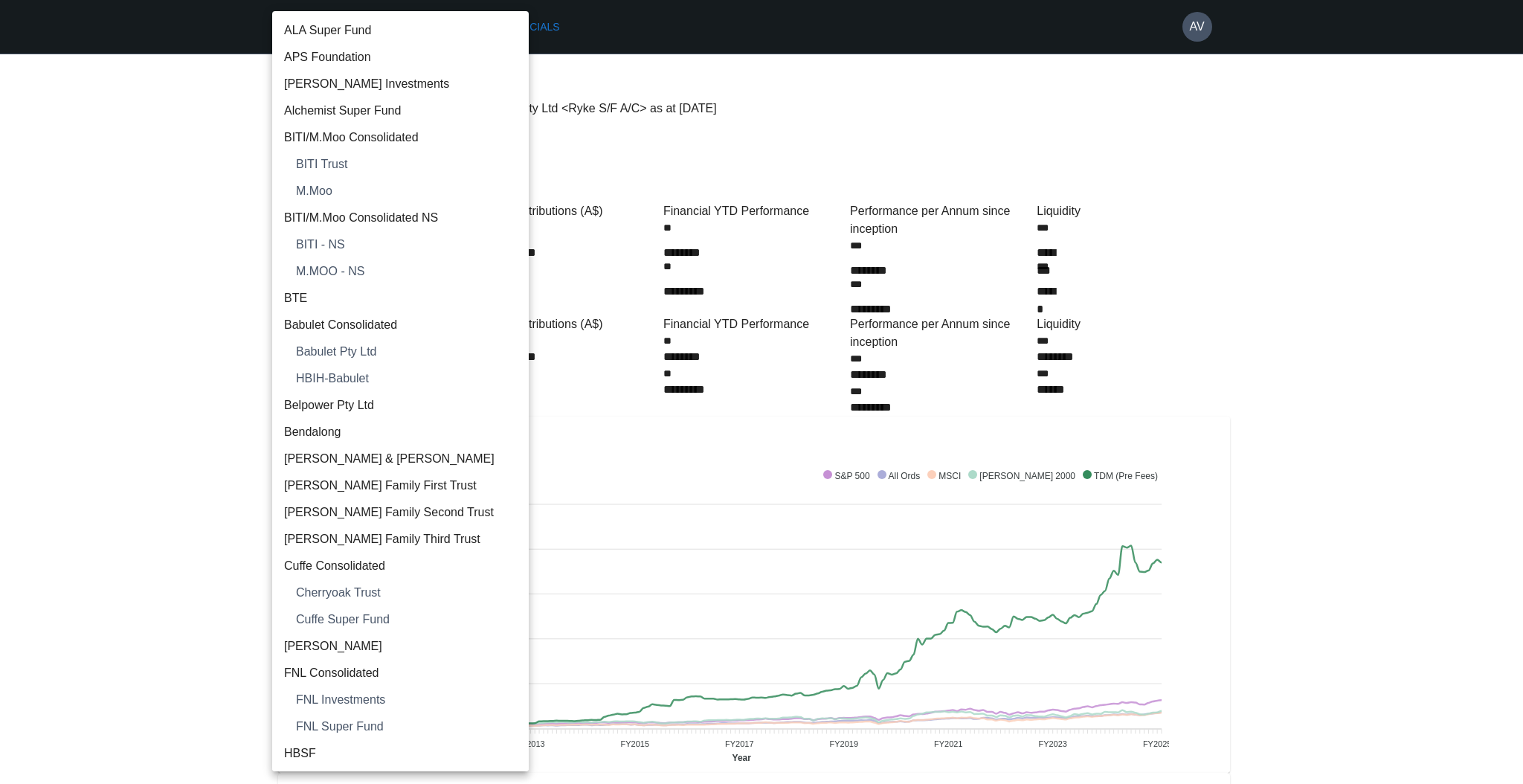
scroll to position [1727, 0]
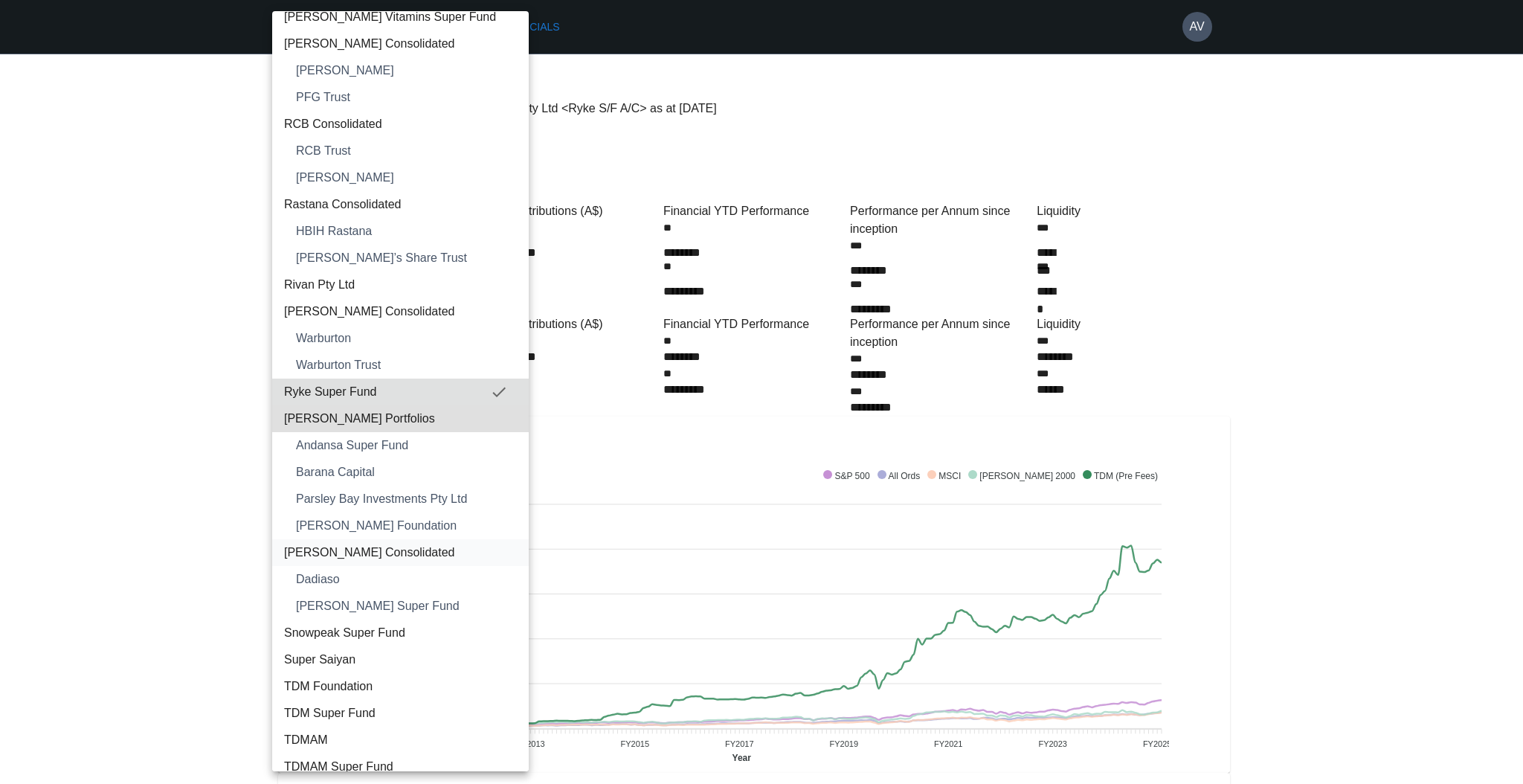
drag, startPoint x: 404, startPoint y: 546, endPoint x: 413, endPoint y: 539, distance: 11.4
click at [405, 547] on span "[PERSON_NAME] Consolidated" at bounding box center [400, 552] width 233 height 18
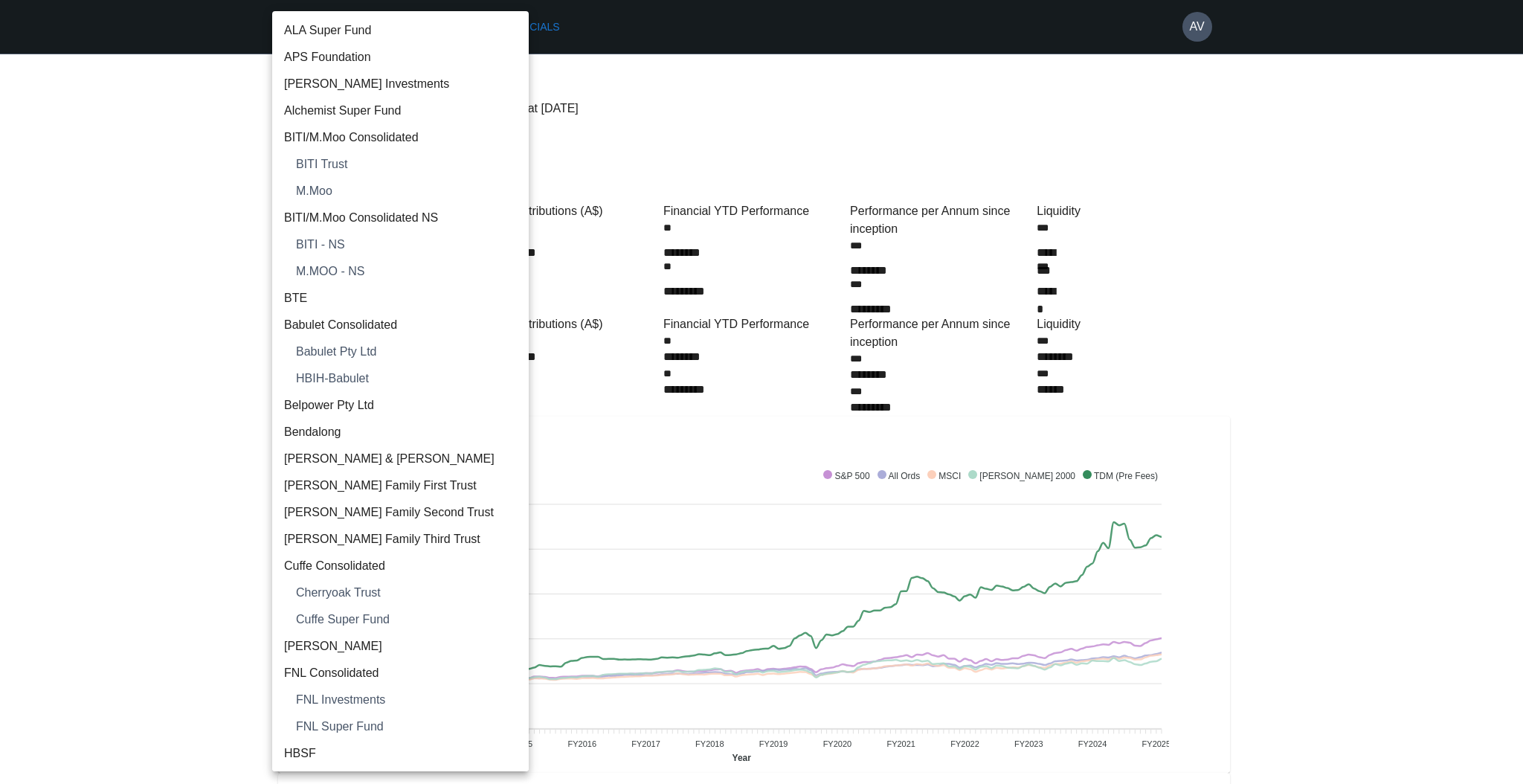
scroll to position [1887, 0]
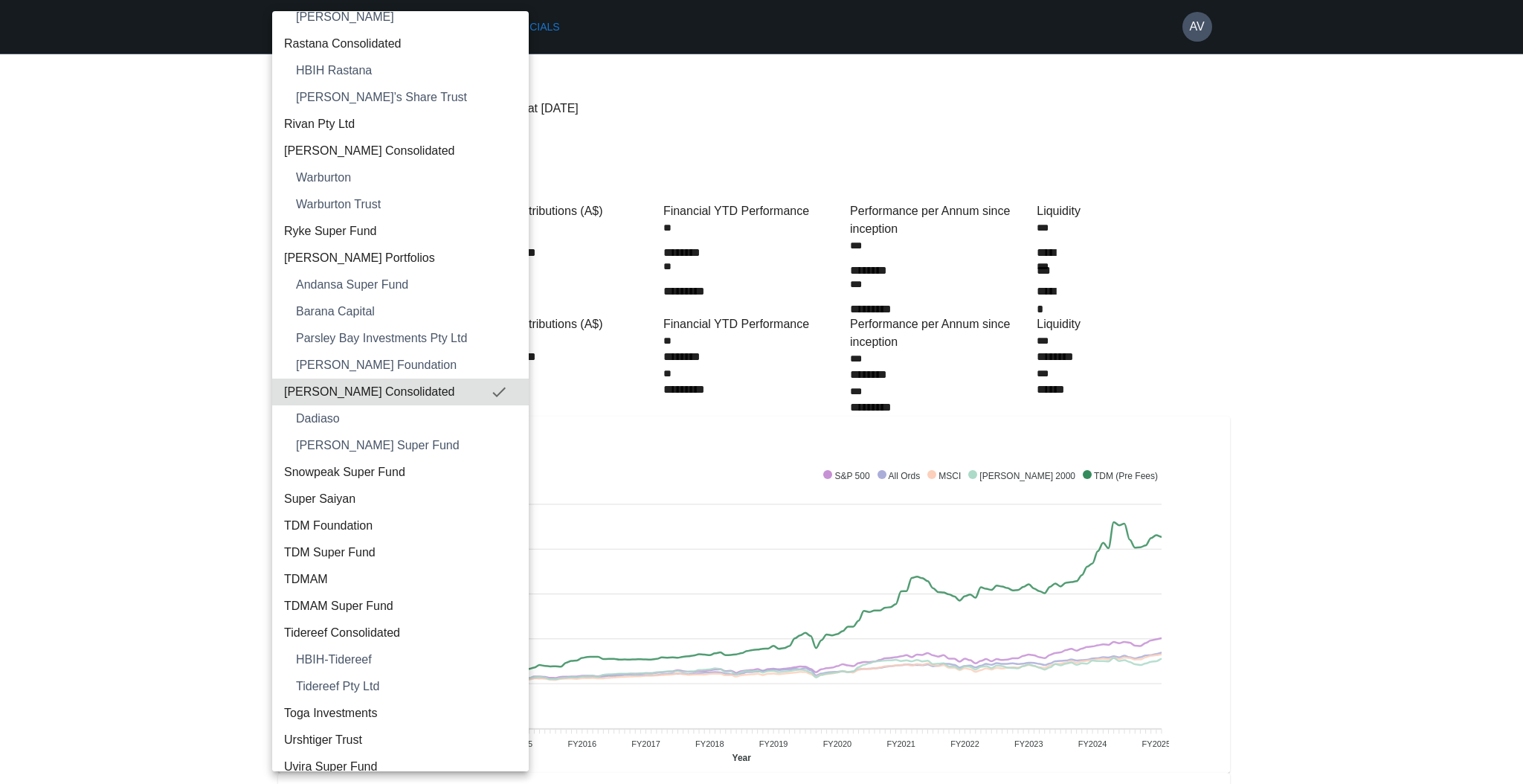
click at [1329, 330] on div at bounding box center [761, 392] width 1523 height 784
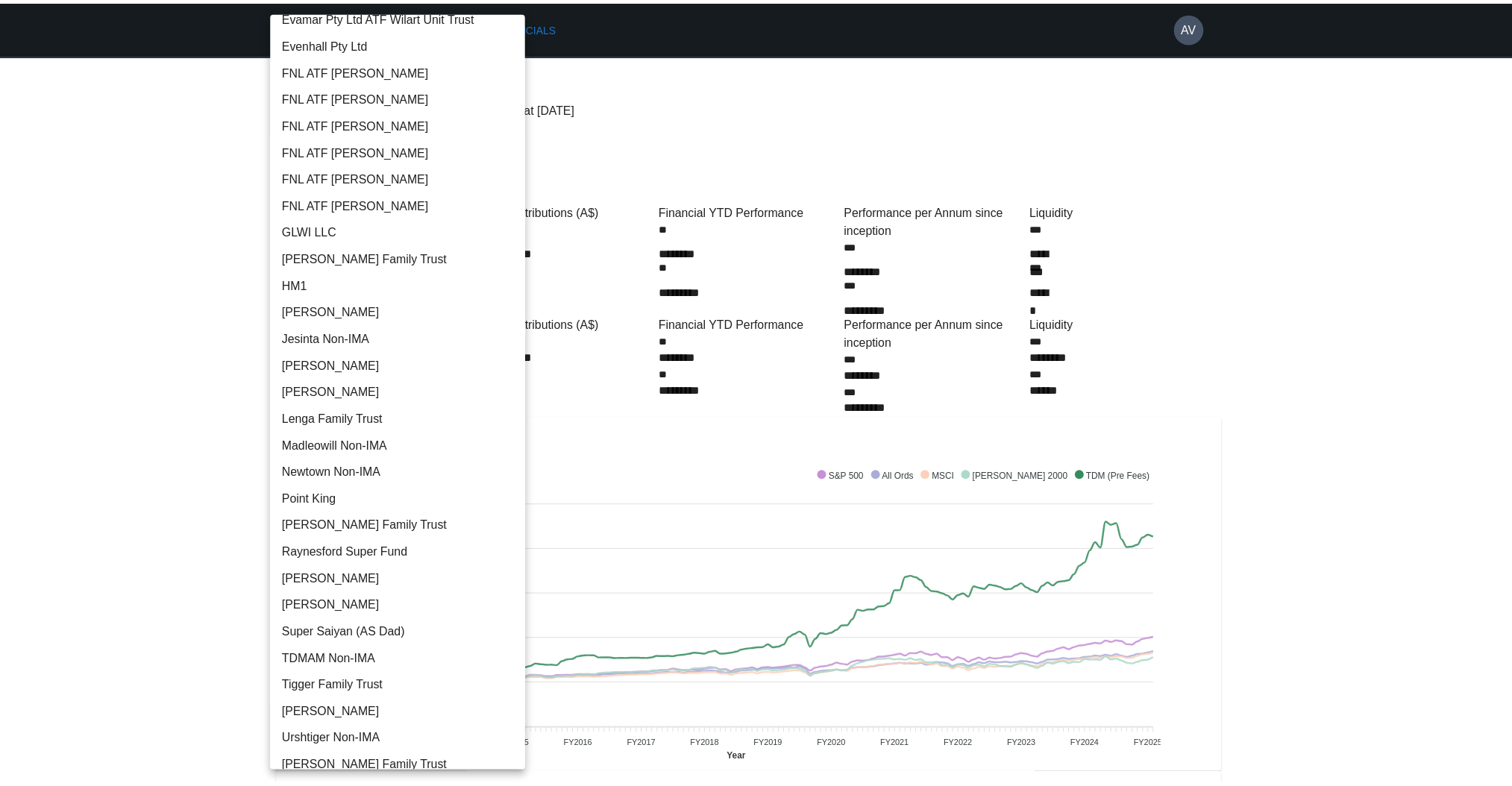
scroll to position [1731, 0]
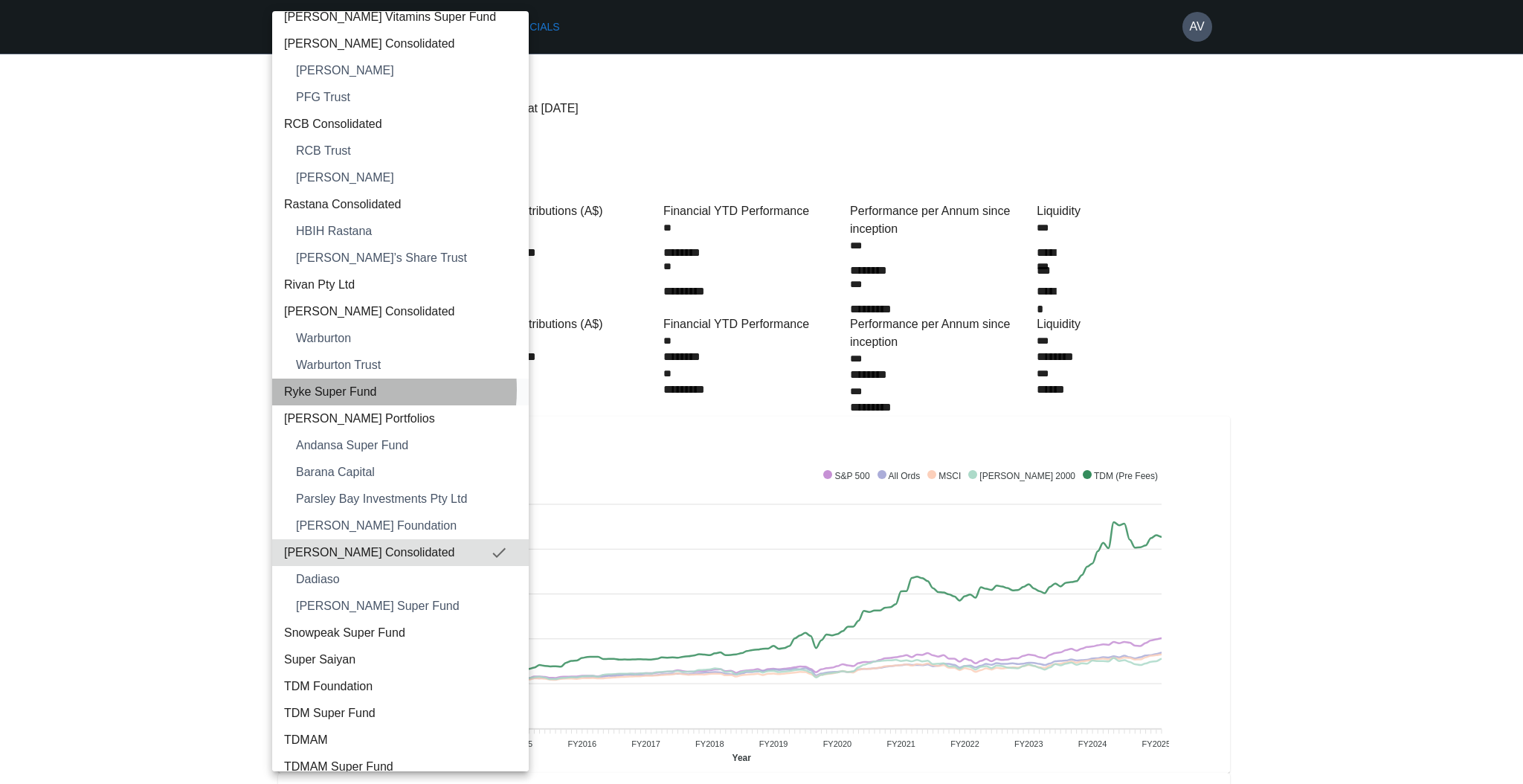
click at [356, 390] on span "Ryke Super Fund" at bounding box center [400, 392] width 233 height 18
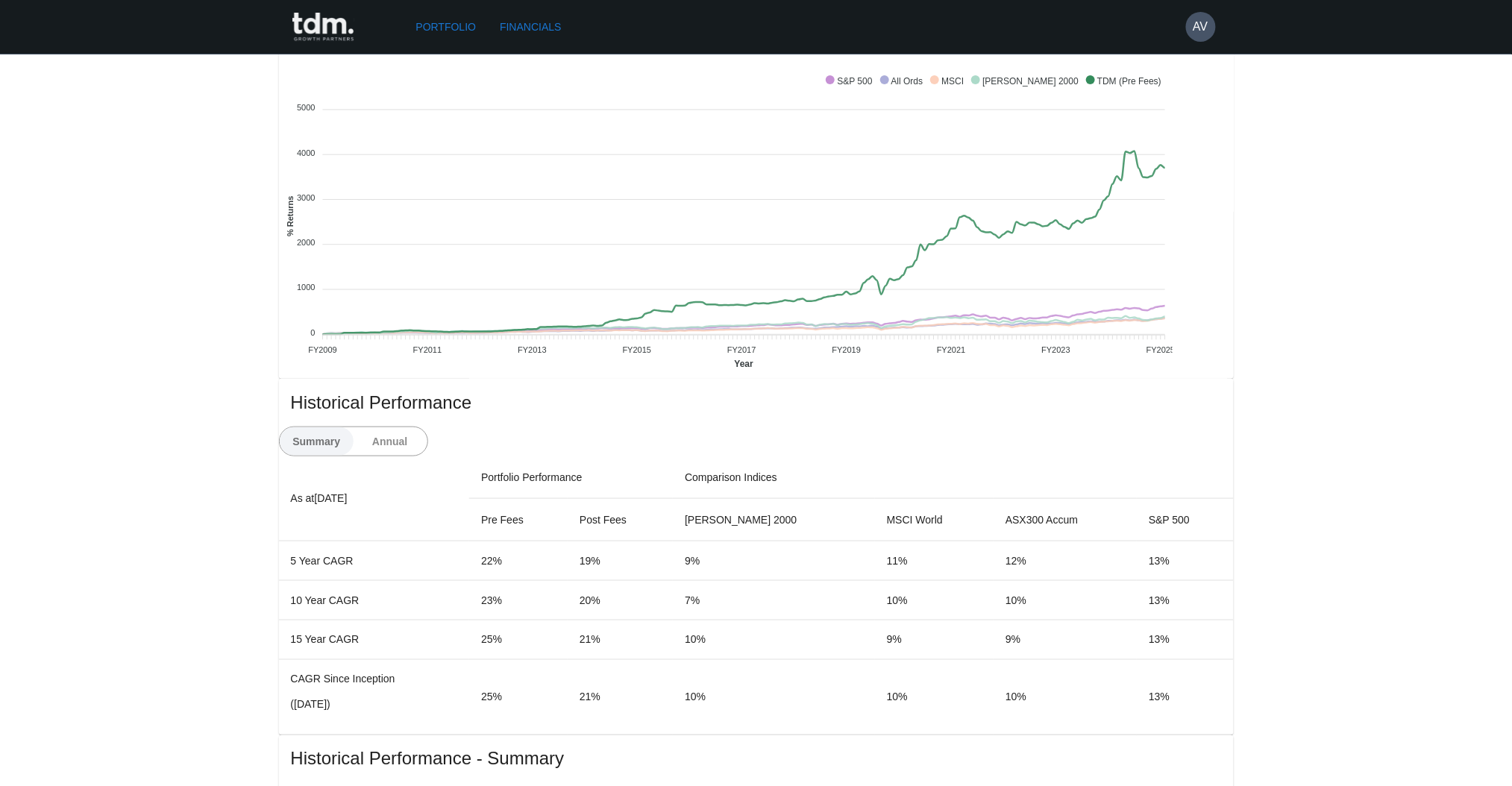
scroll to position [398, 0]
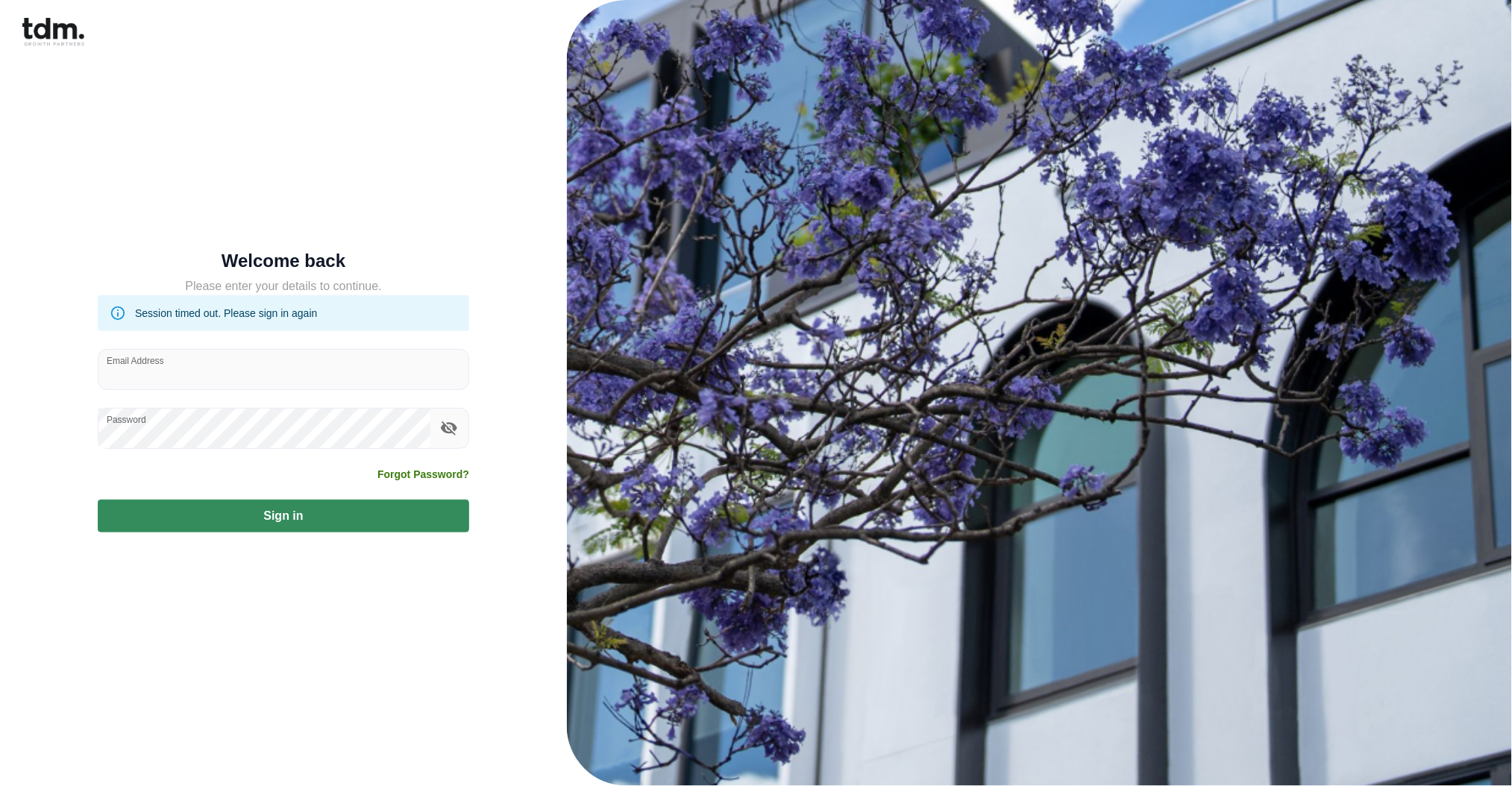
type input "**********"
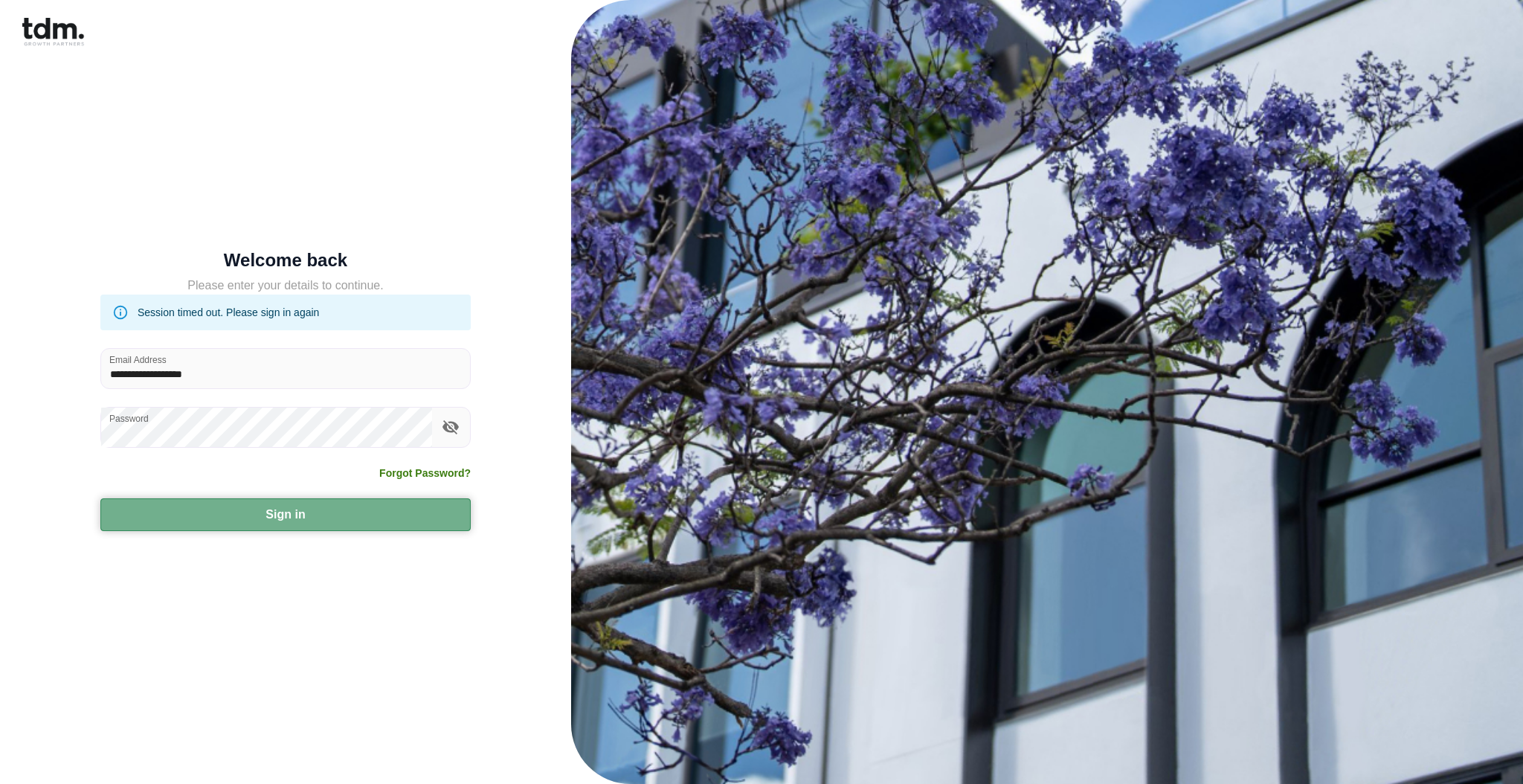
click at [325, 508] on button "Sign in" at bounding box center [285, 515] width 370 height 33
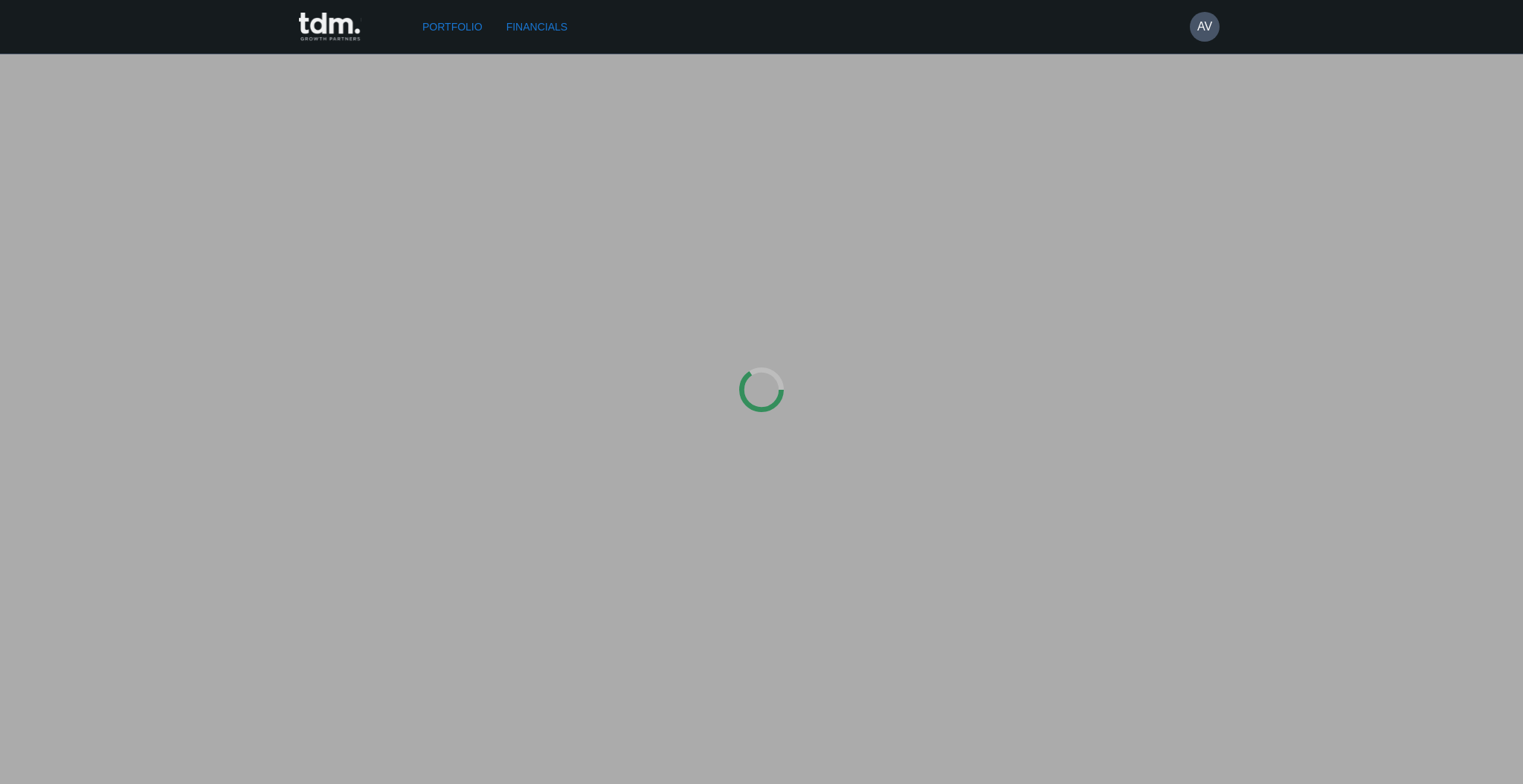
type input "**********"
